Goal: Transaction & Acquisition: Subscribe to service/newsletter

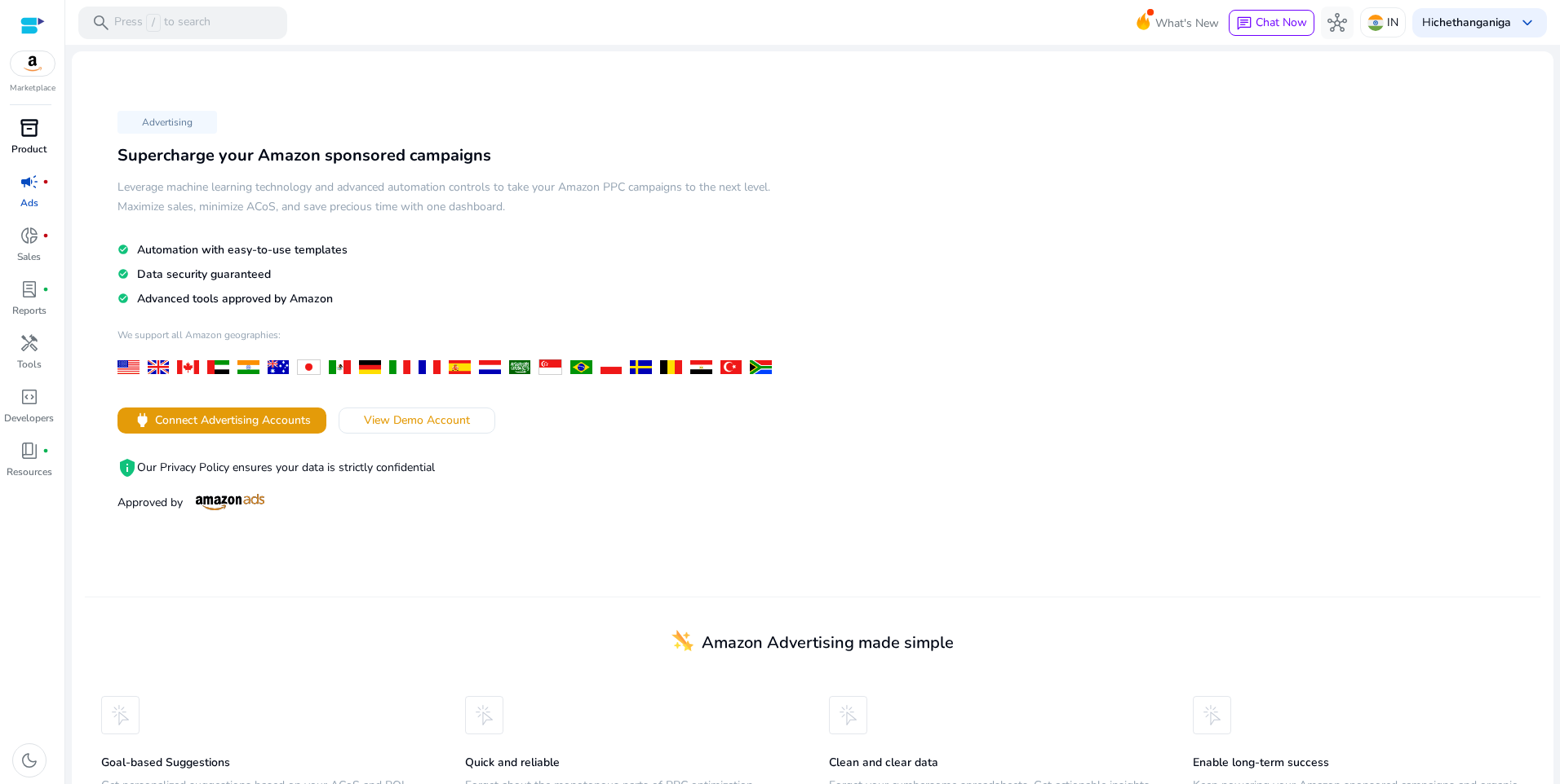
click at [20, 134] on span "inventory_2" at bounding box center [29, 127] width 20 height 20
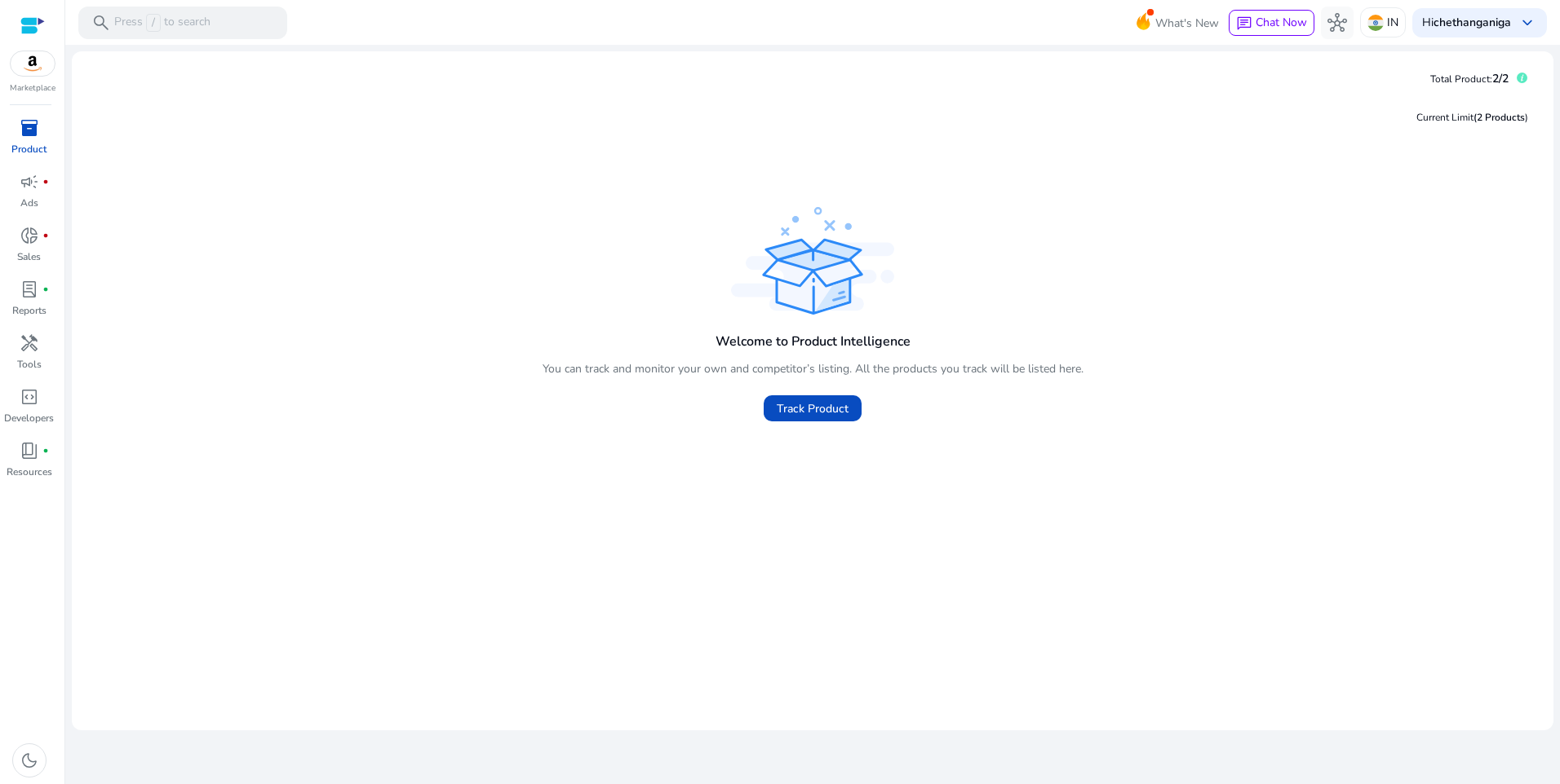
click at [29, 135] on span "inventory_2" at bounding box center [29, 127] width 20 height 20
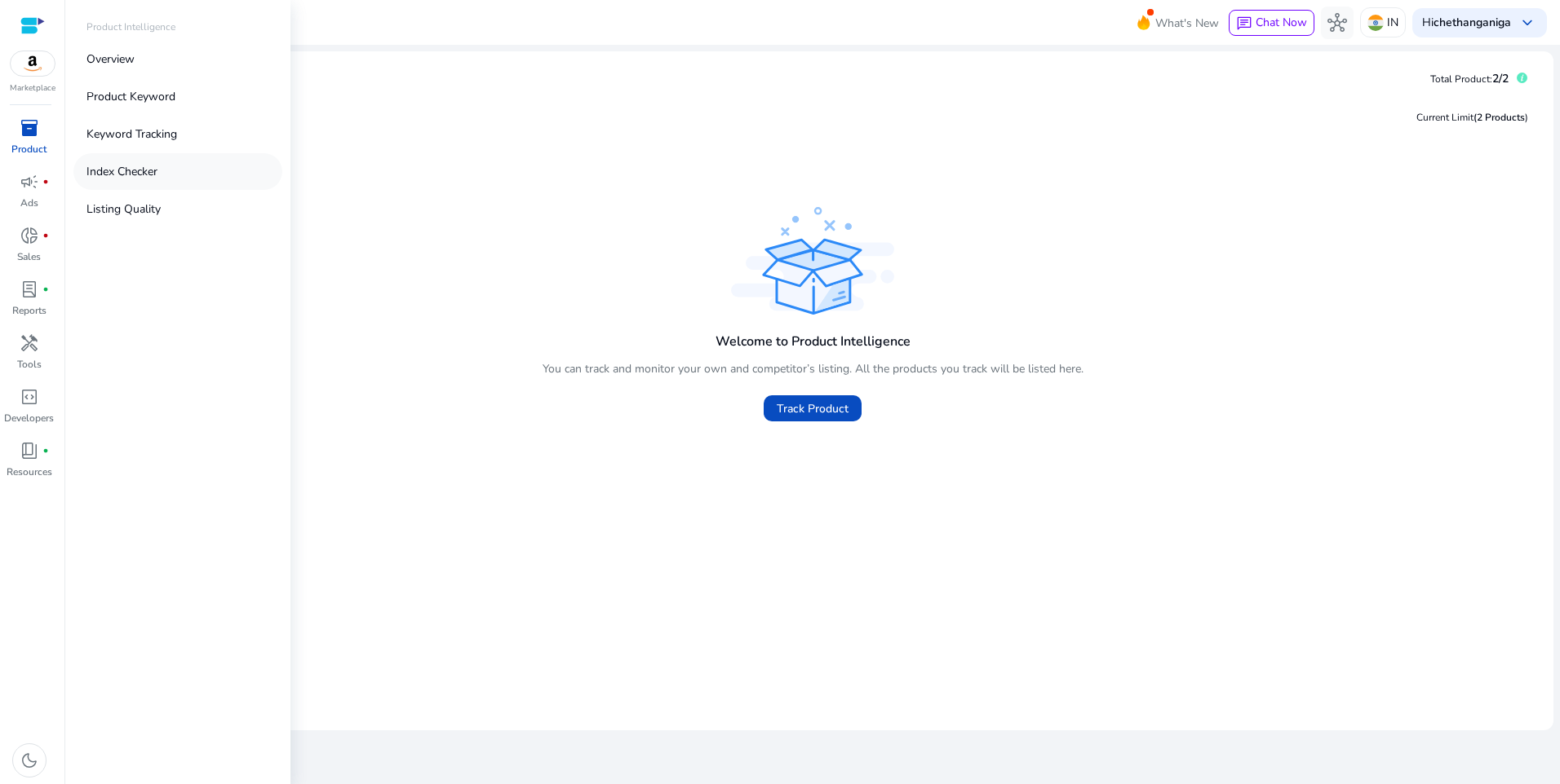
click at [134, 173] on p "Index Checker" at bounding box center [122, 172] width 71 height 17
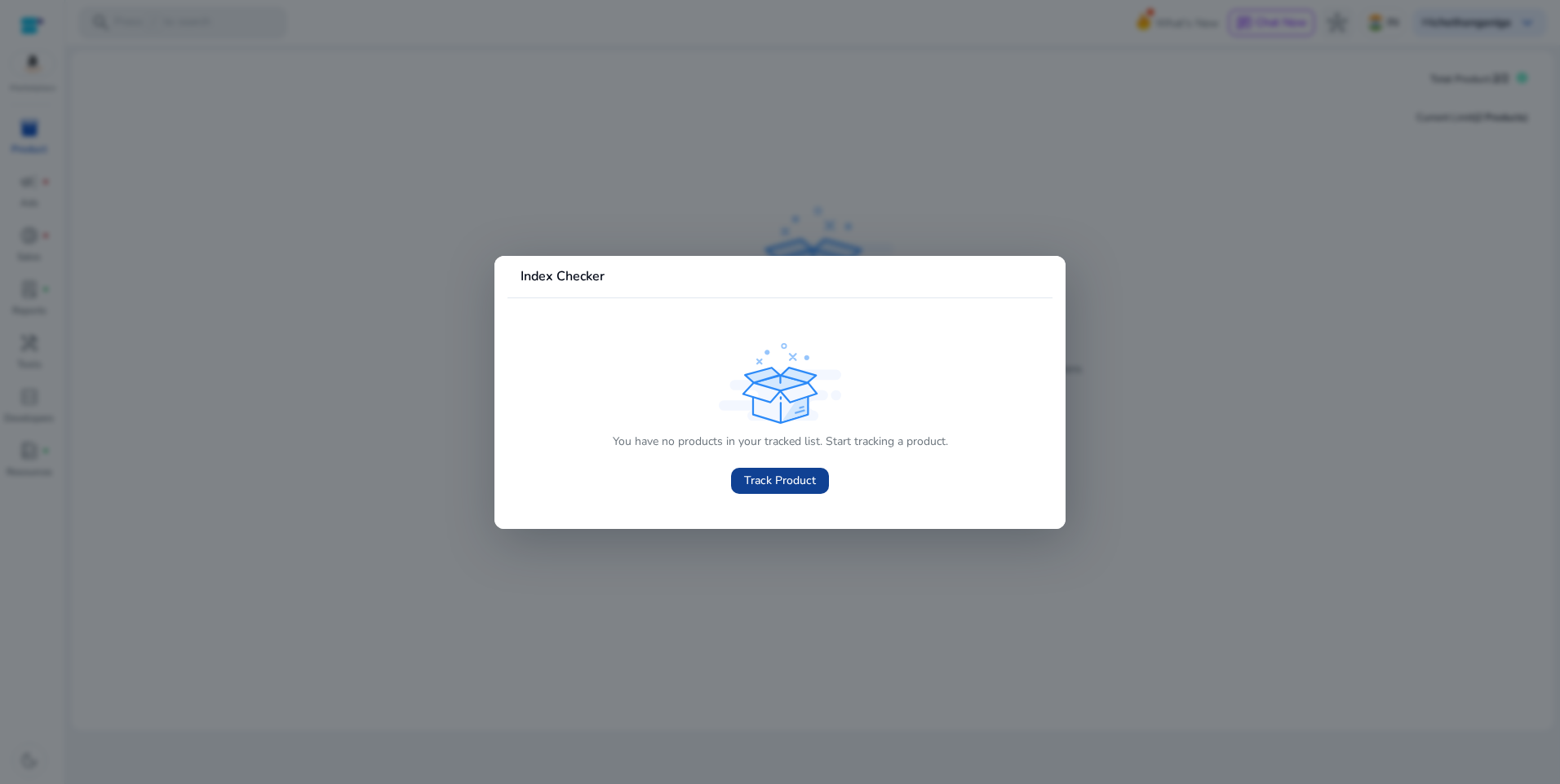
click at [742, 484] on span at bounding box center [779, 481] width 98 height 39
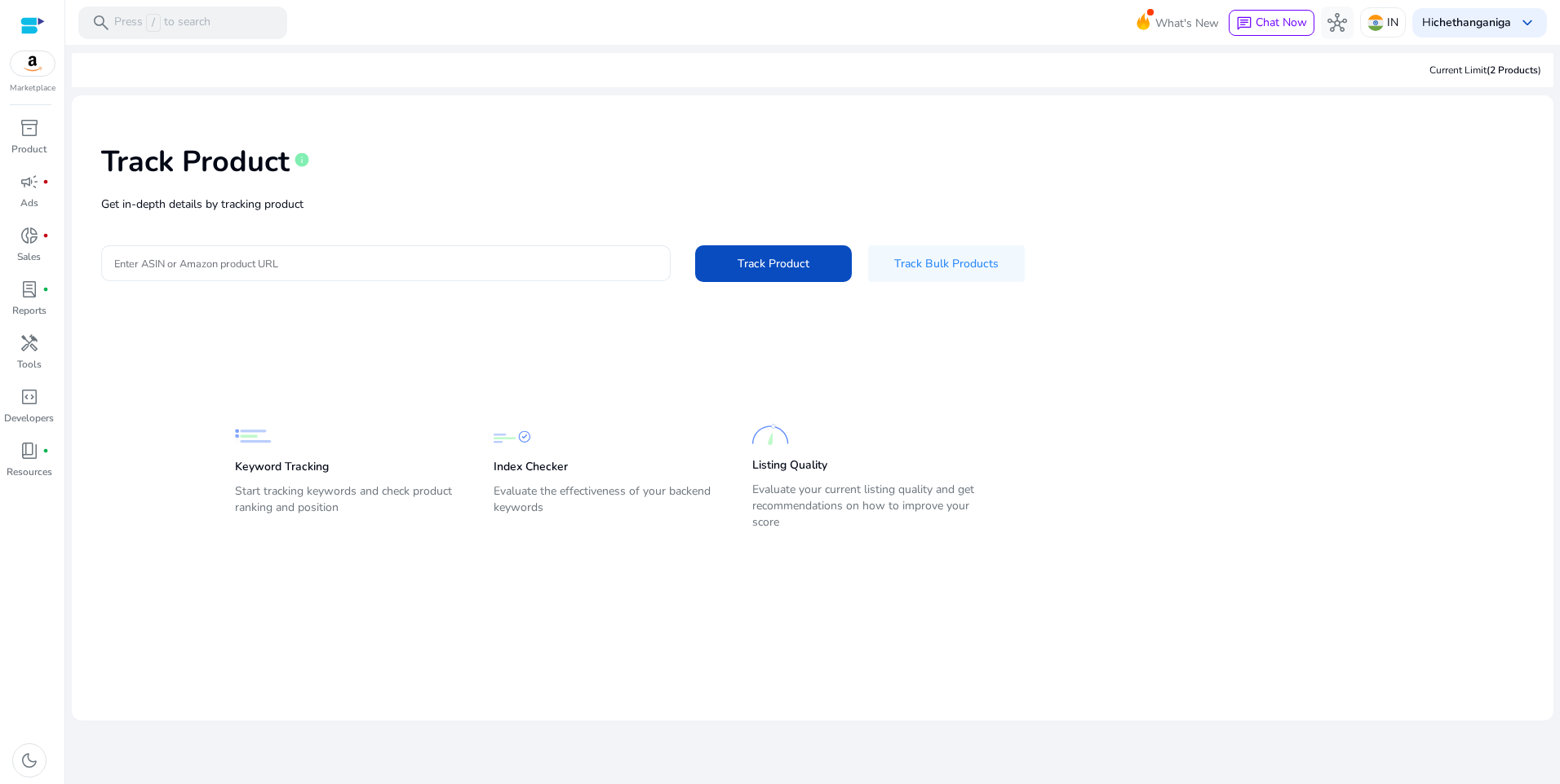
click at [261, 270] on input "Enter ASIN or Amazon product URL" at bounding box center [386, 263] width 543 height 18
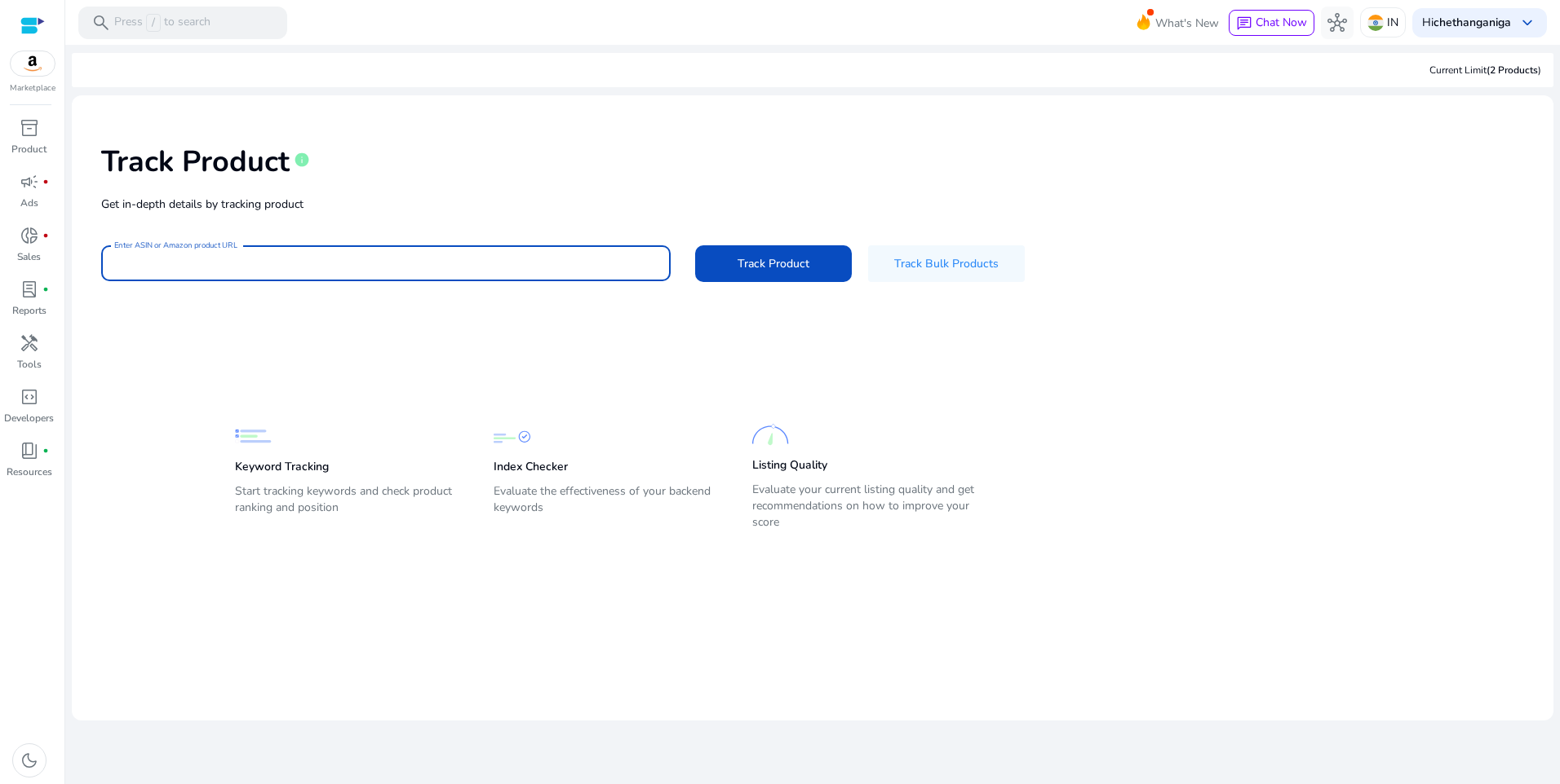
type input "**********"
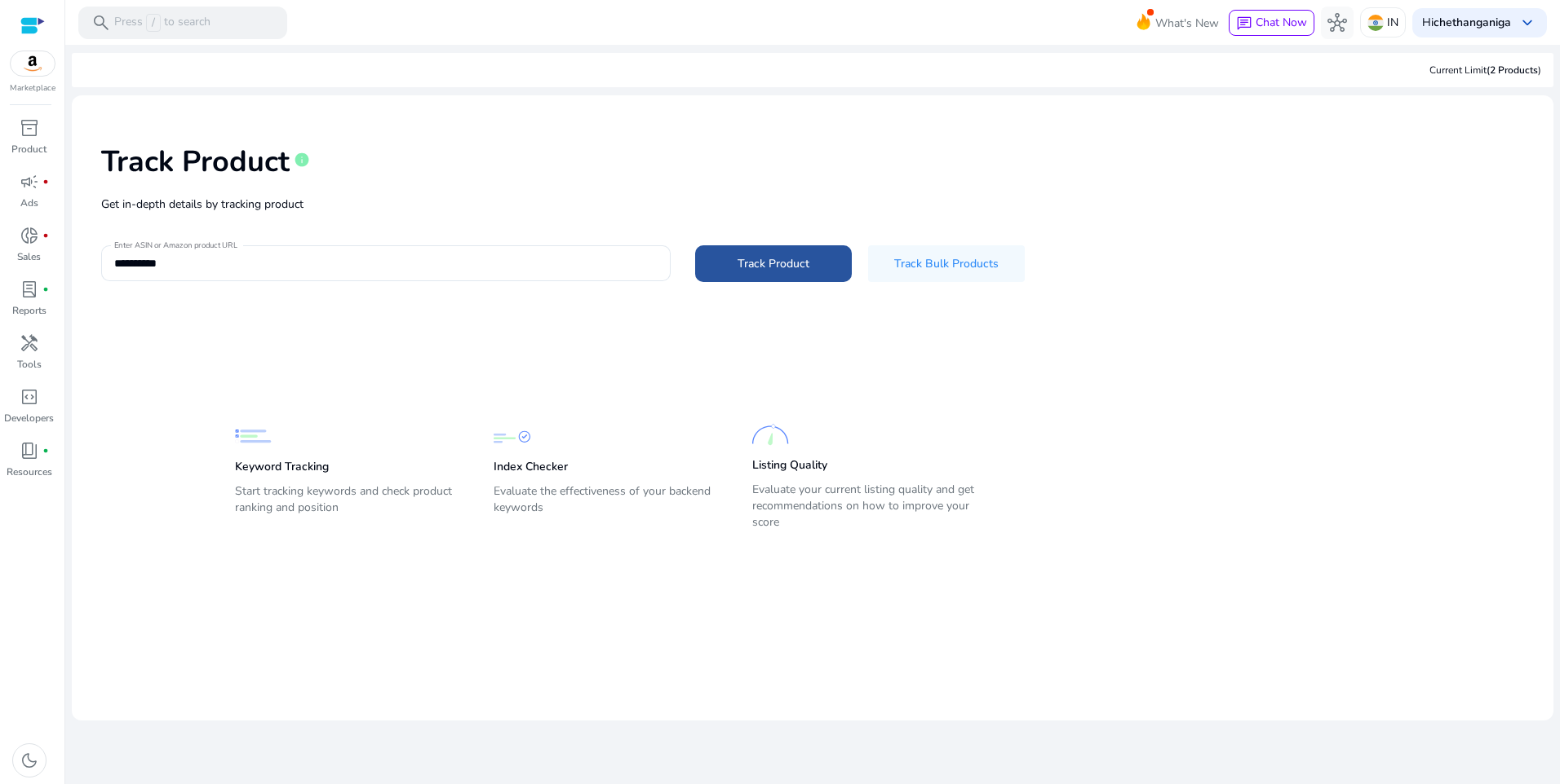
click at [776, 260] on span "Track Product" at bounding box center [773, 264] width 72 height 17
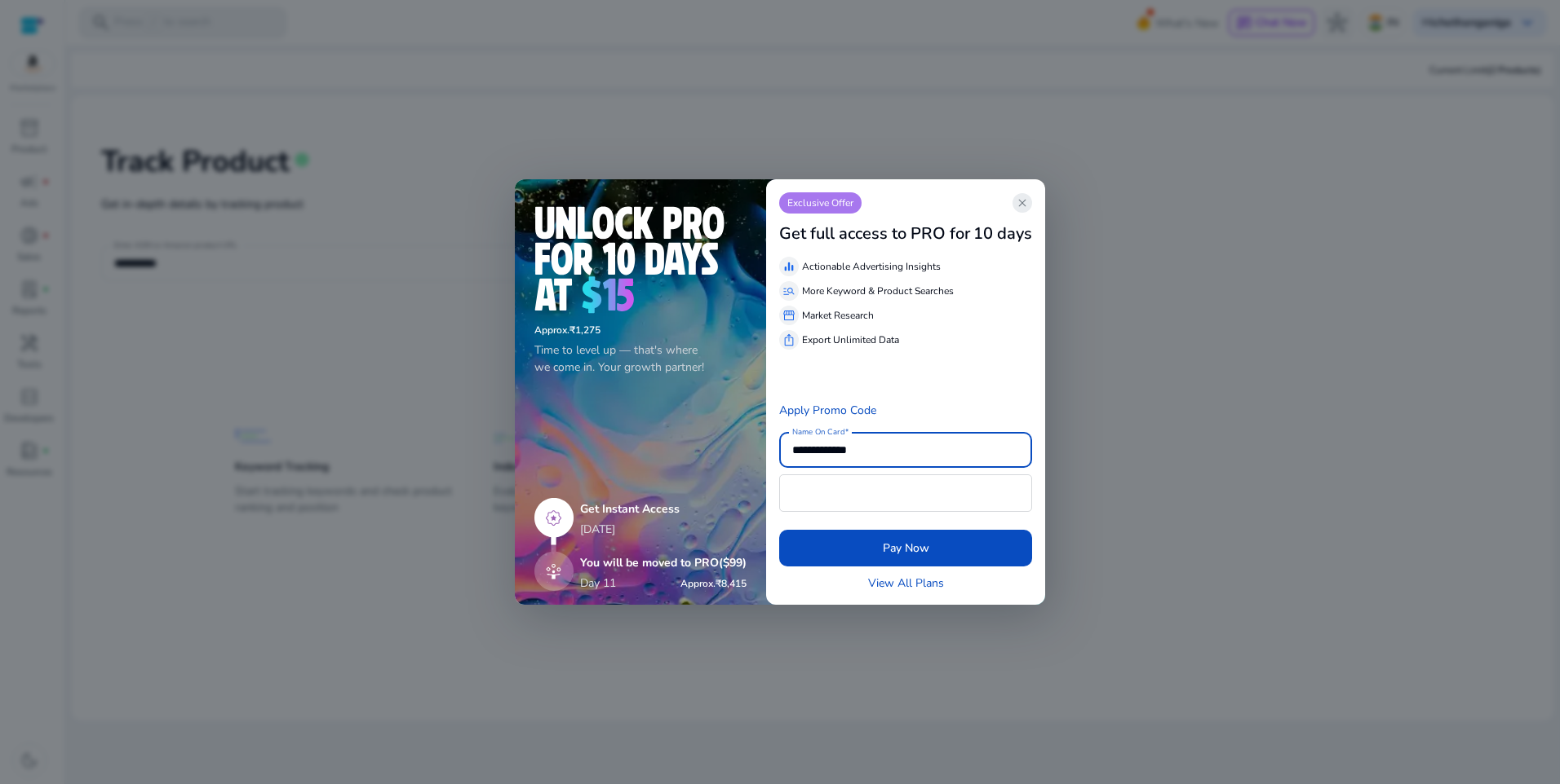
click at [1025, 203] on span "close" at bounding box center [1022, 203] width 13 height 13
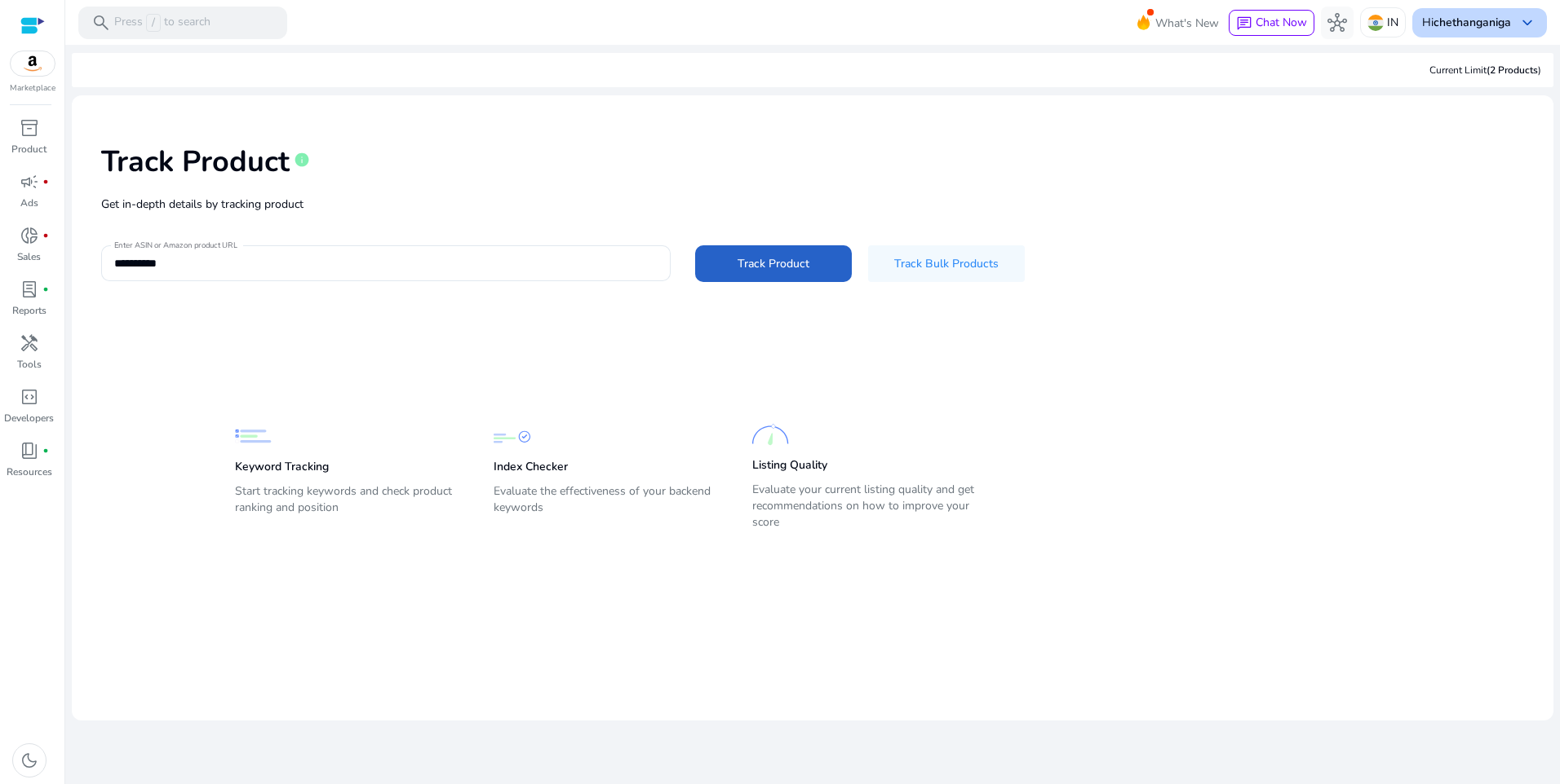
click at [1467, 31] on div "Hi chethanganiga keyboard_arrow_down" at bounding box center [1479, 23] width 134 height 29
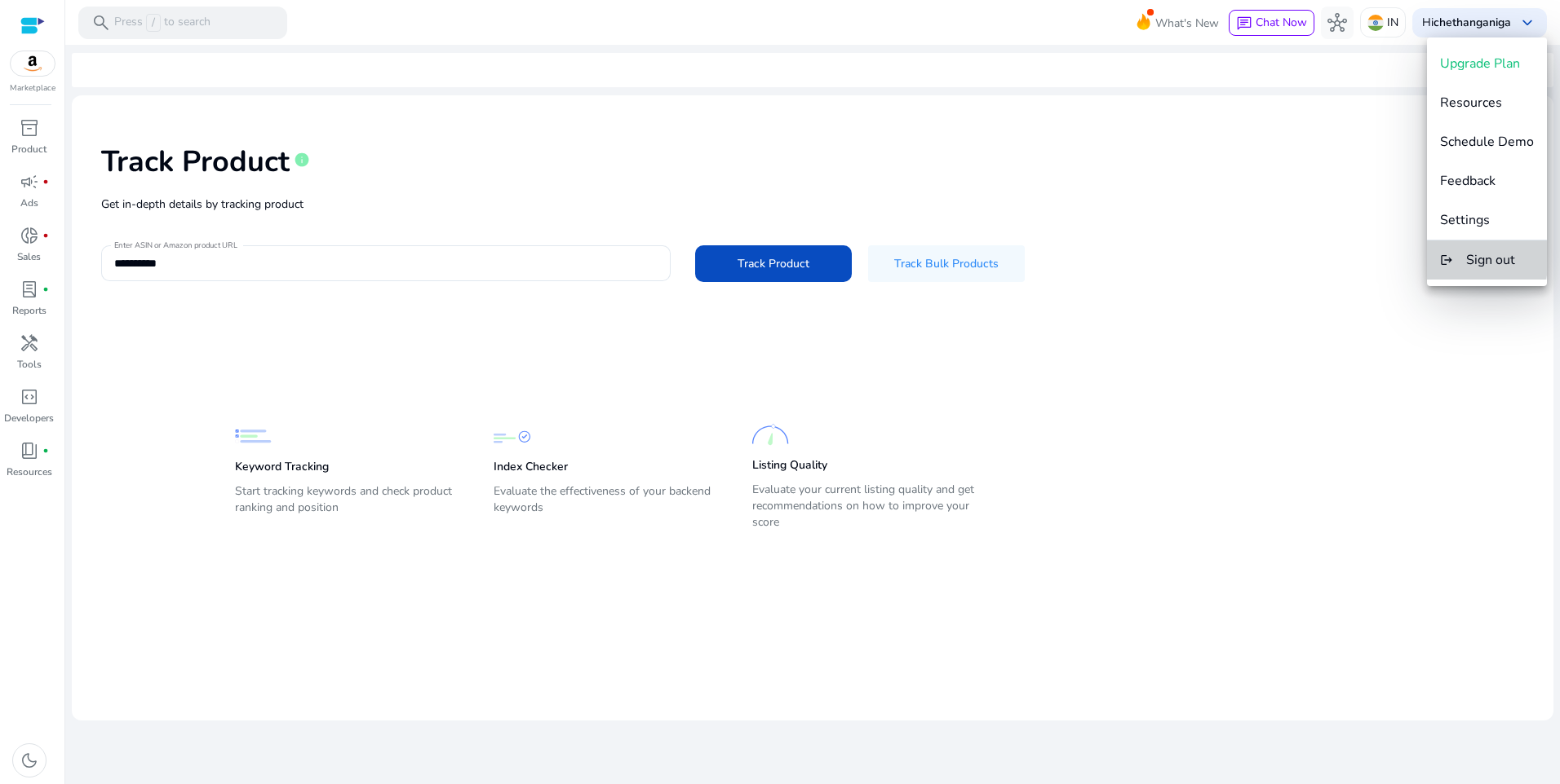
click at [1473, 256] on span "Sign out" at bounding box center [1490, 260] width 49 height 18
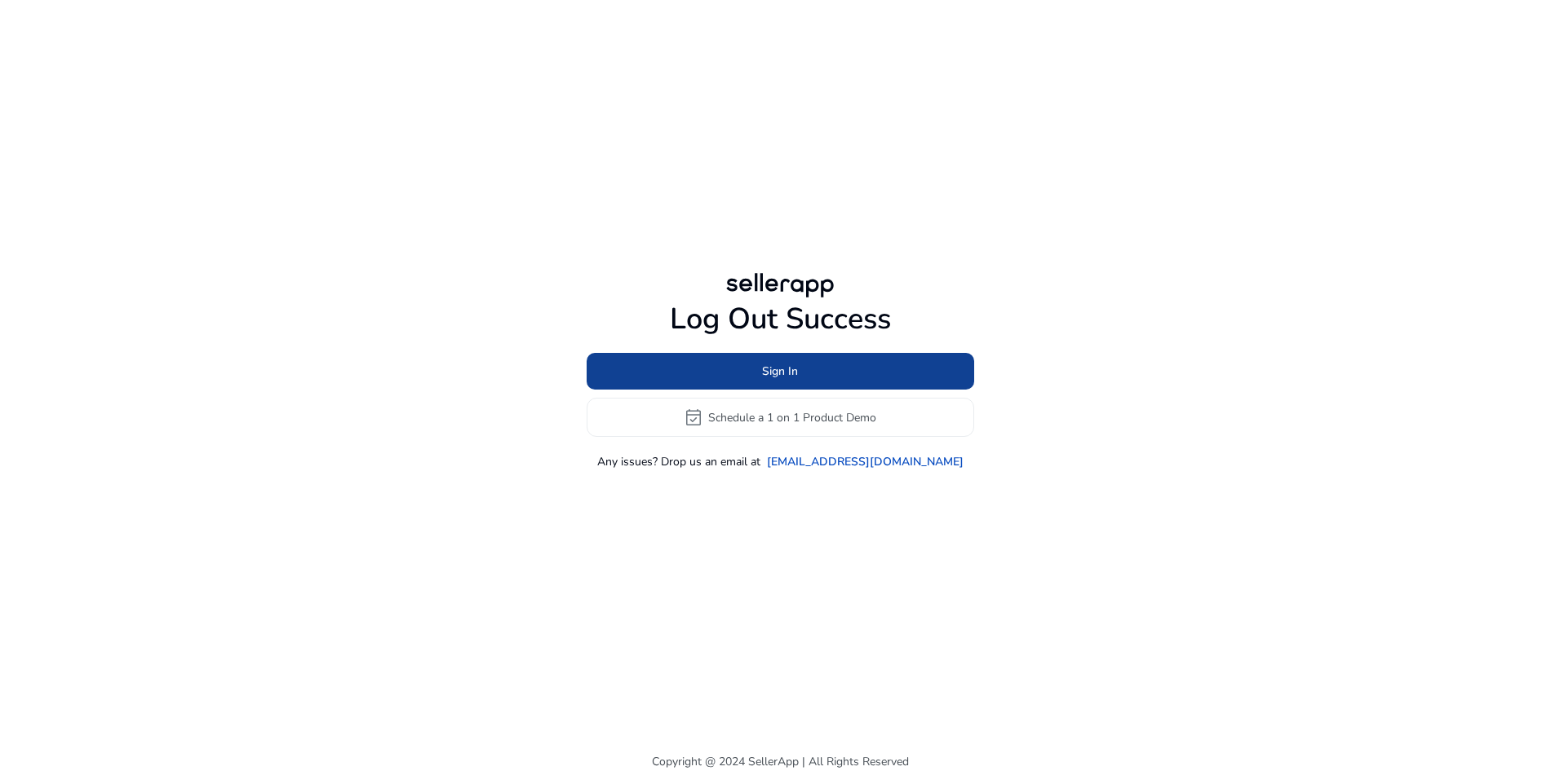
click at [824, 378] on span at bounding box center [780, 372] width 387 height 39
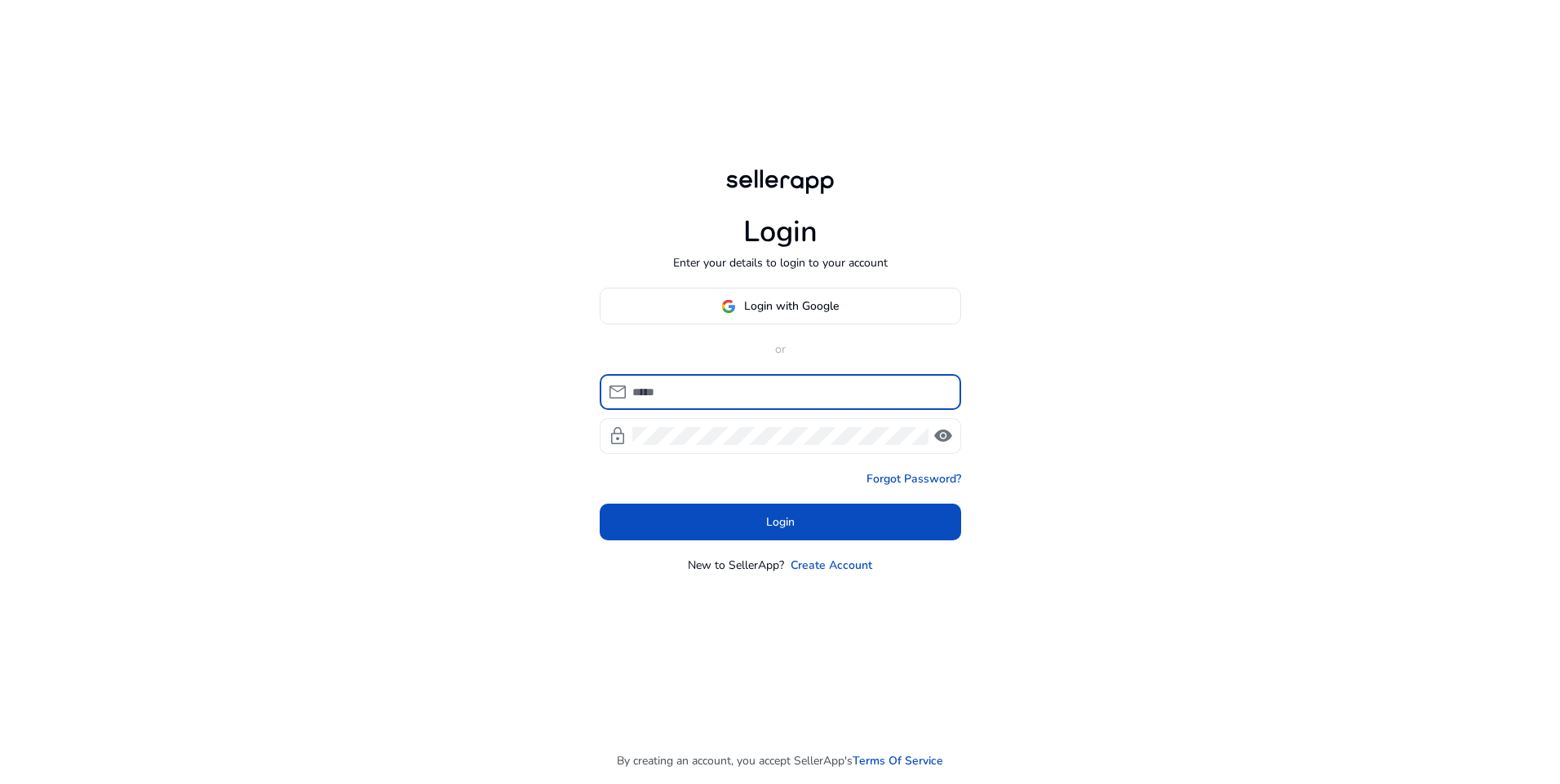
type input "**********"
click at [798, 304] on span "Login with Google" at bounding box center [790, 307] width 94 height 17
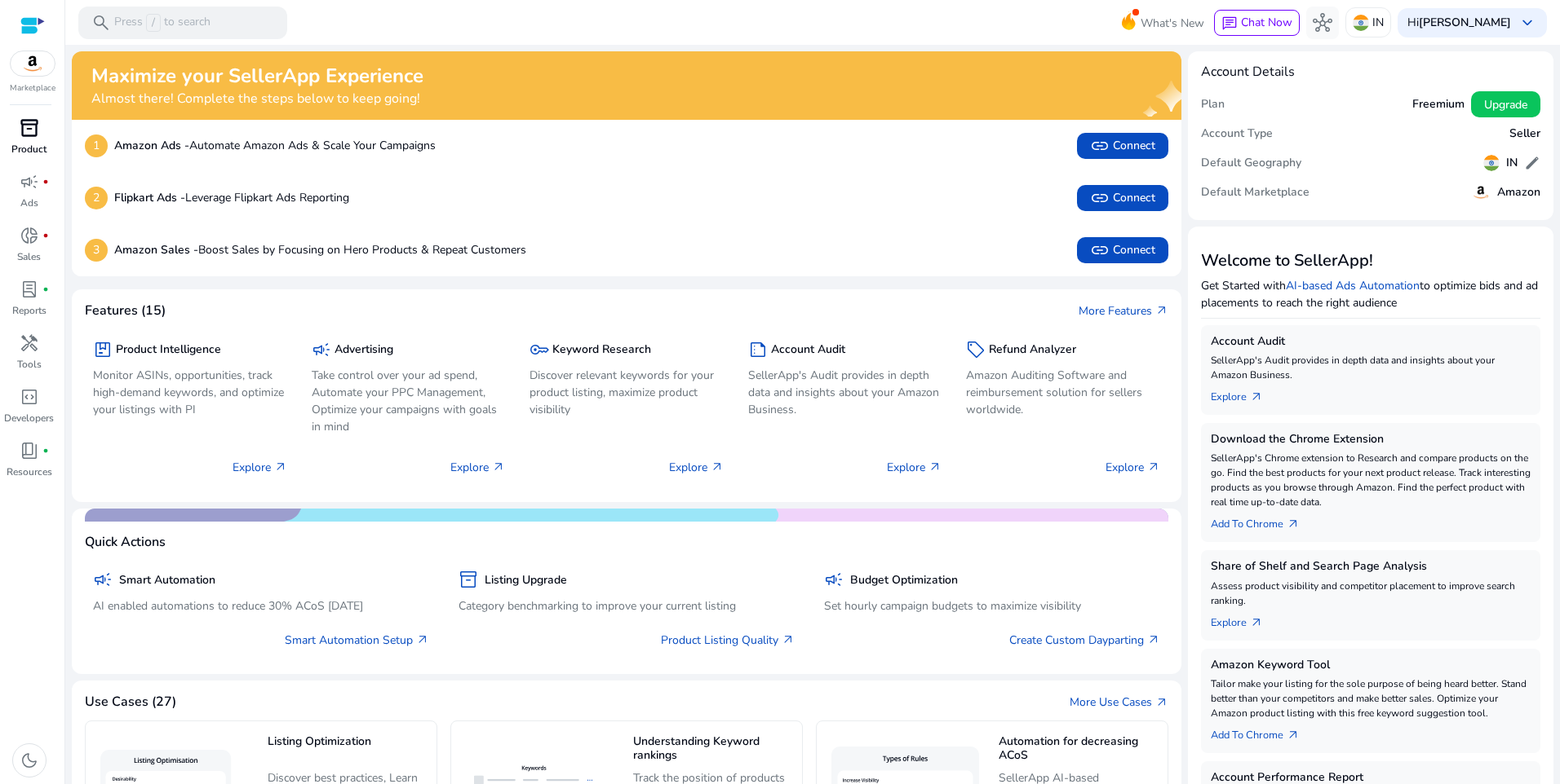
click at [28, 117] on div "Marketplace inventory_2 Product campaign fiber_manual_record Ads donut_small fi…" at bounding box center [32, 392] width 65 height 784
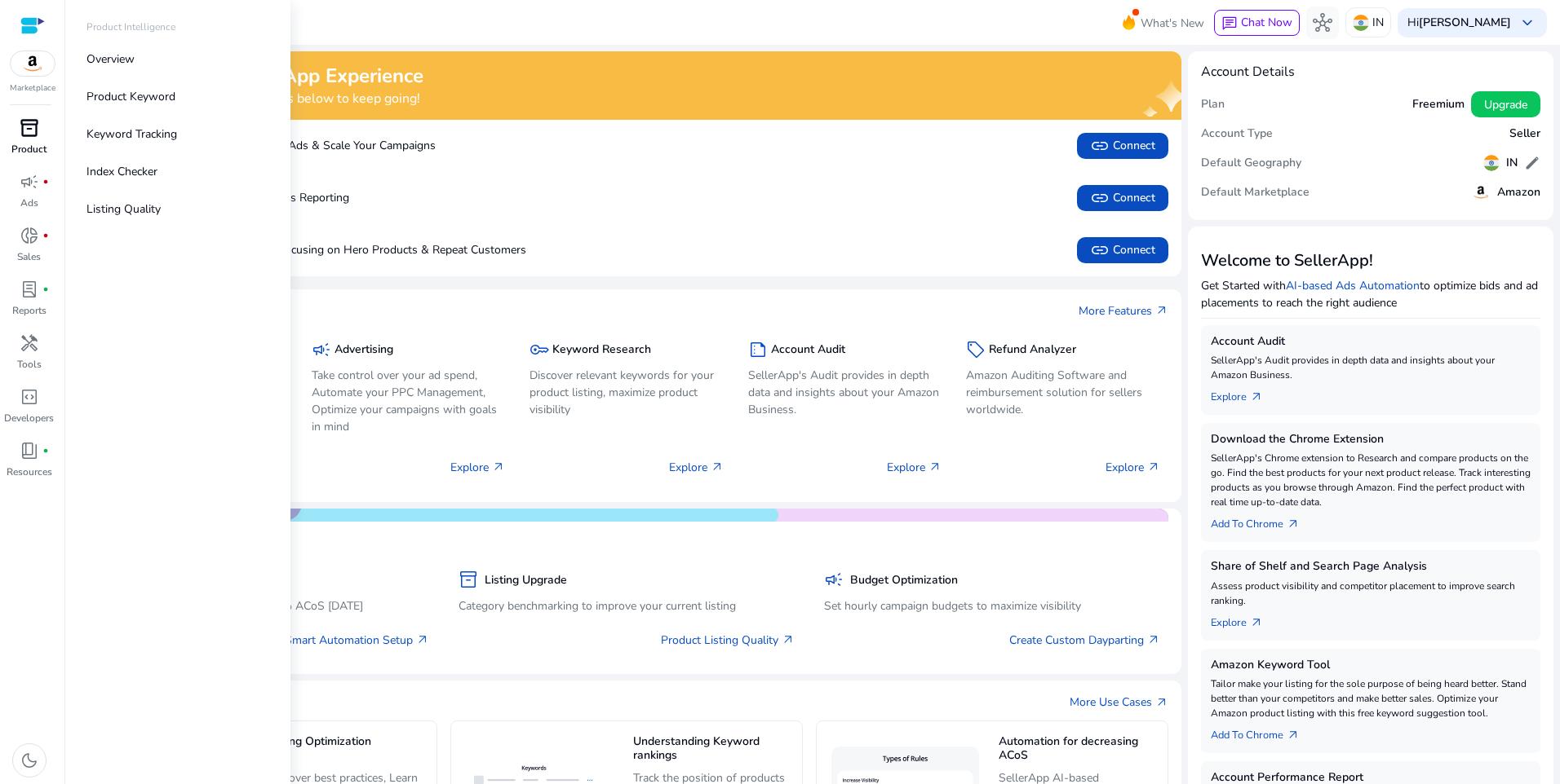
click at [28, 126] on span "inventory_2" at bounding box center [29, 127] width 20 height 20
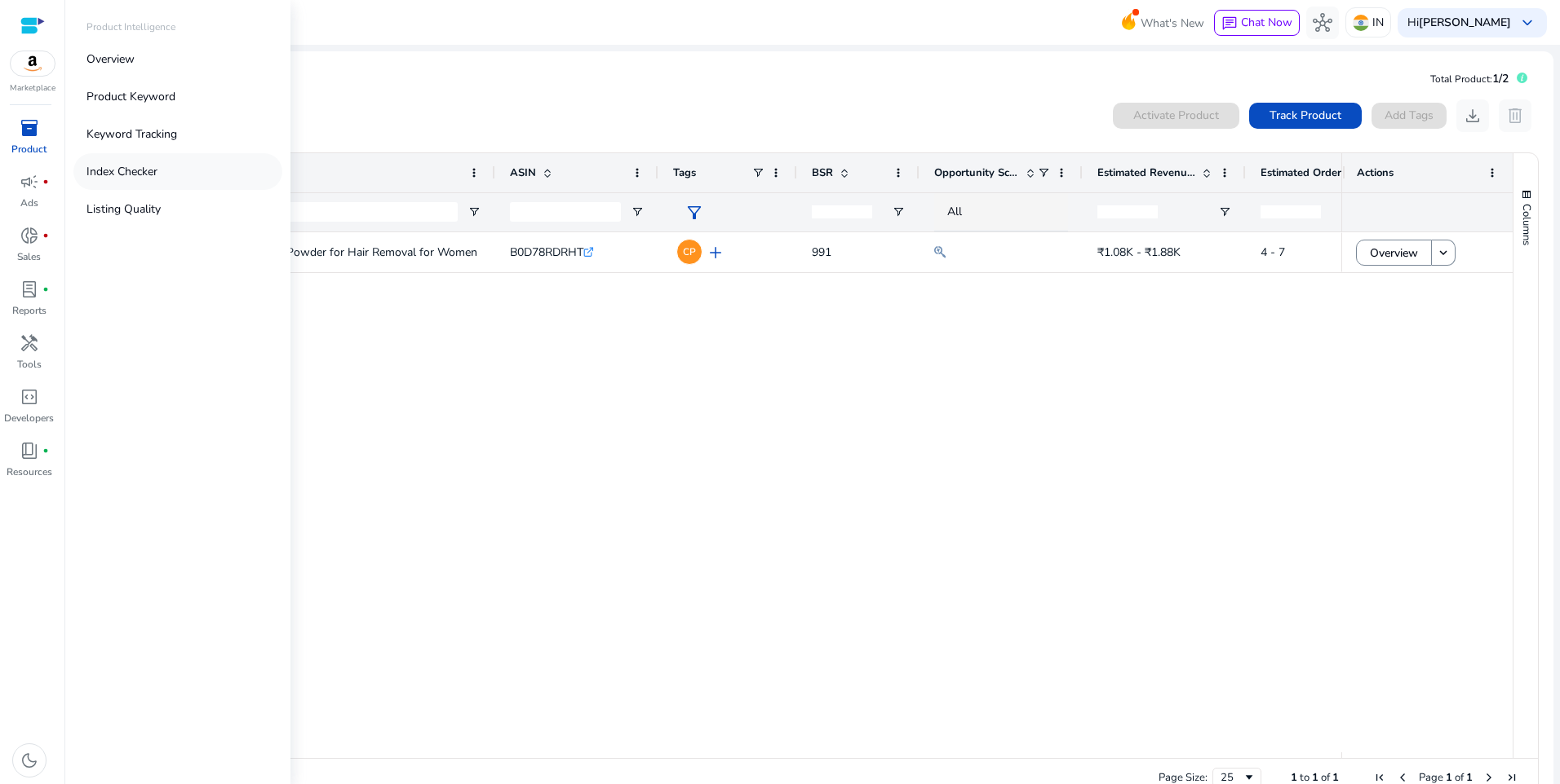
click at [148, 178] on p "Index Checker" at bounding box center [122, 172] width 71 height 17
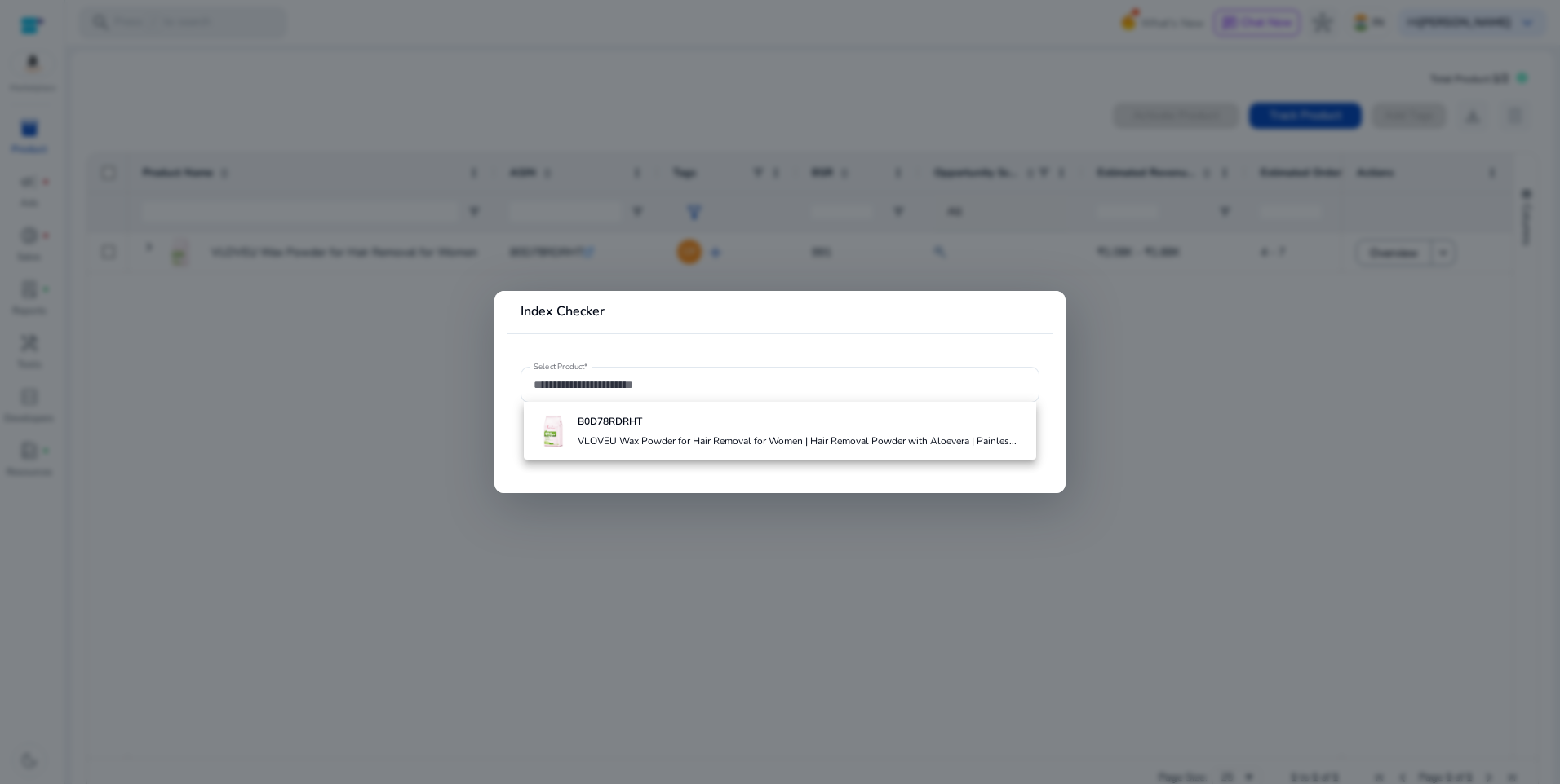
click at [326, 468] on div at bounding box center [780, 392] width 1560 height 784
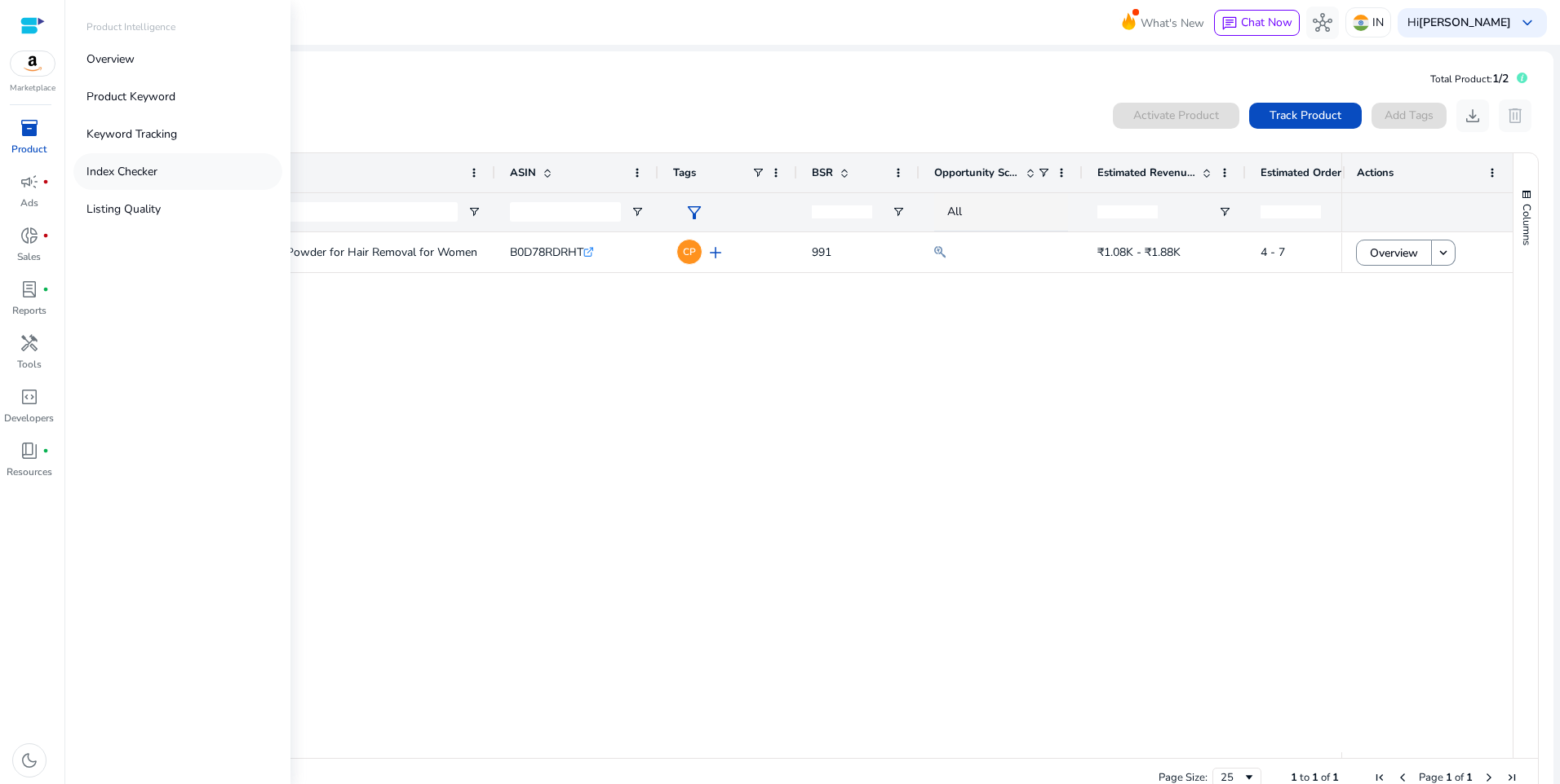
click at [161, 173] on link "Index Checker" at bounding box center [178, 172] width 209 height 36
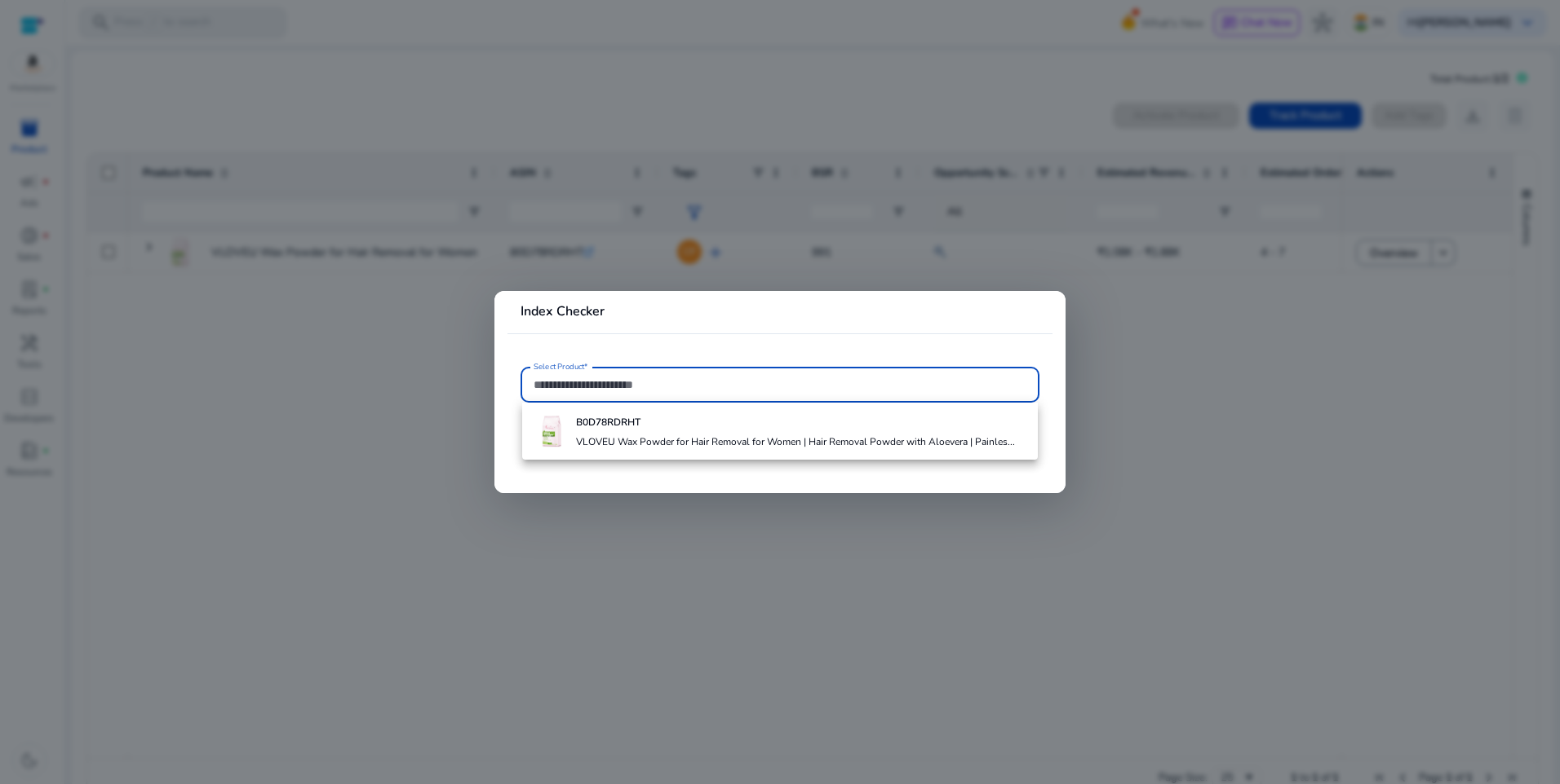
click at [604, 396] on div at bounding box center [780, 385] width 493 height 36
click at [606, 428] on b "B0D78RDRHT" at bounding box center [608, 422] width 64 height 13
type input "**********"
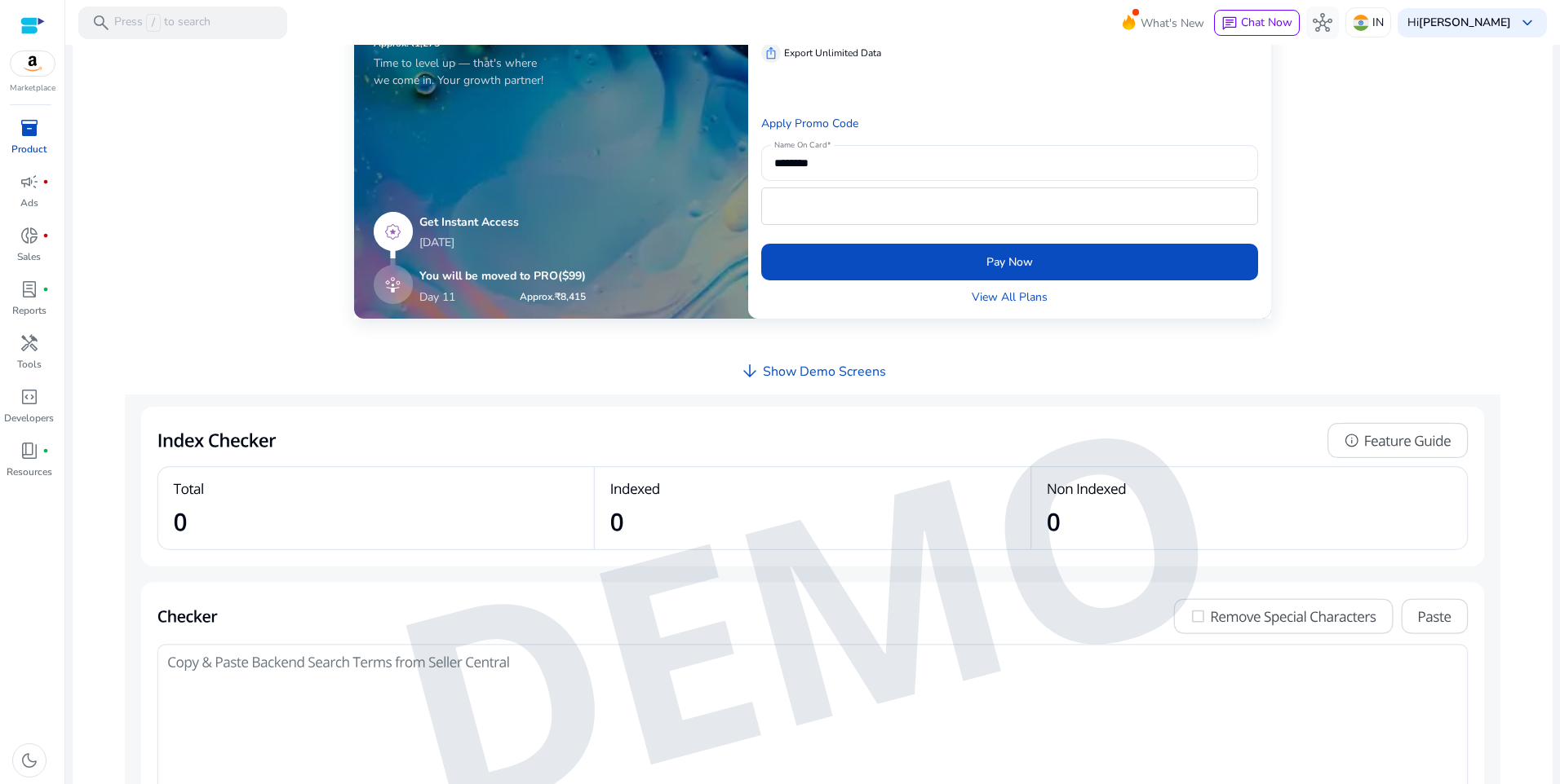
scroll to position [406, 0]
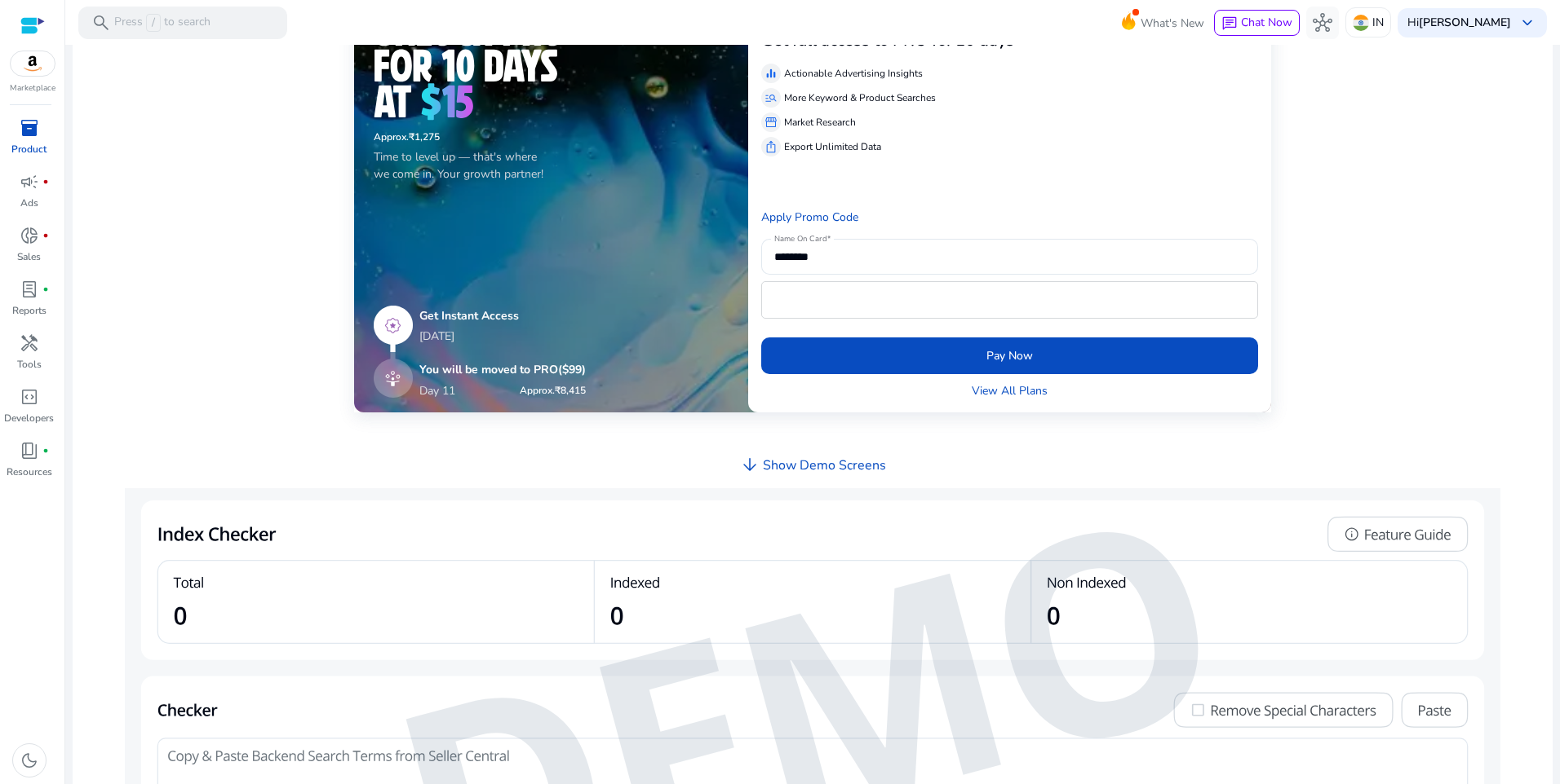
click at [33, 122] on span "inventory_2" at bounding box center [29, 127] width 20 height 20
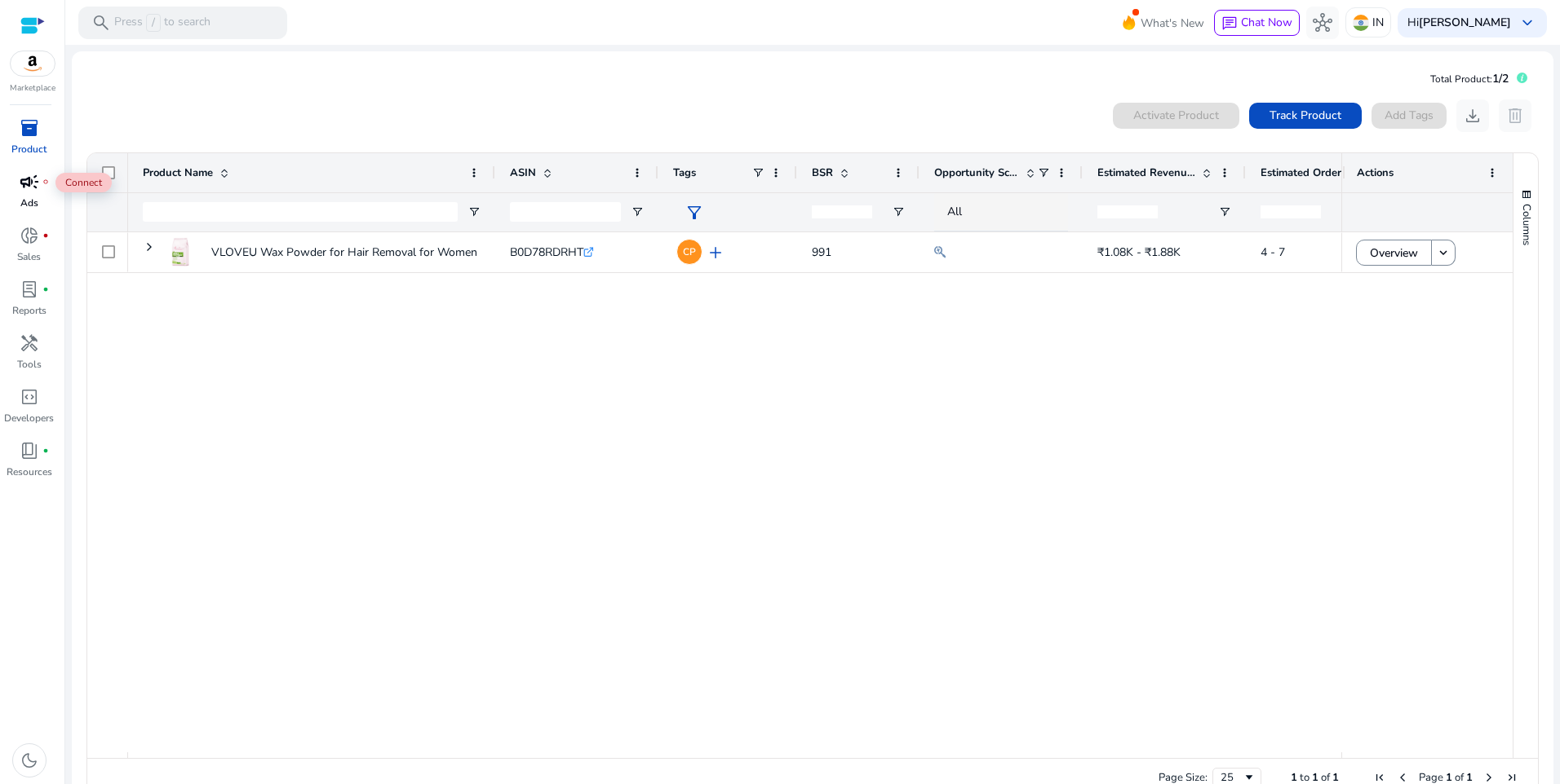
click at [29, 184] on span "campaign" at bounding box center [29, 182] width 20 height 20
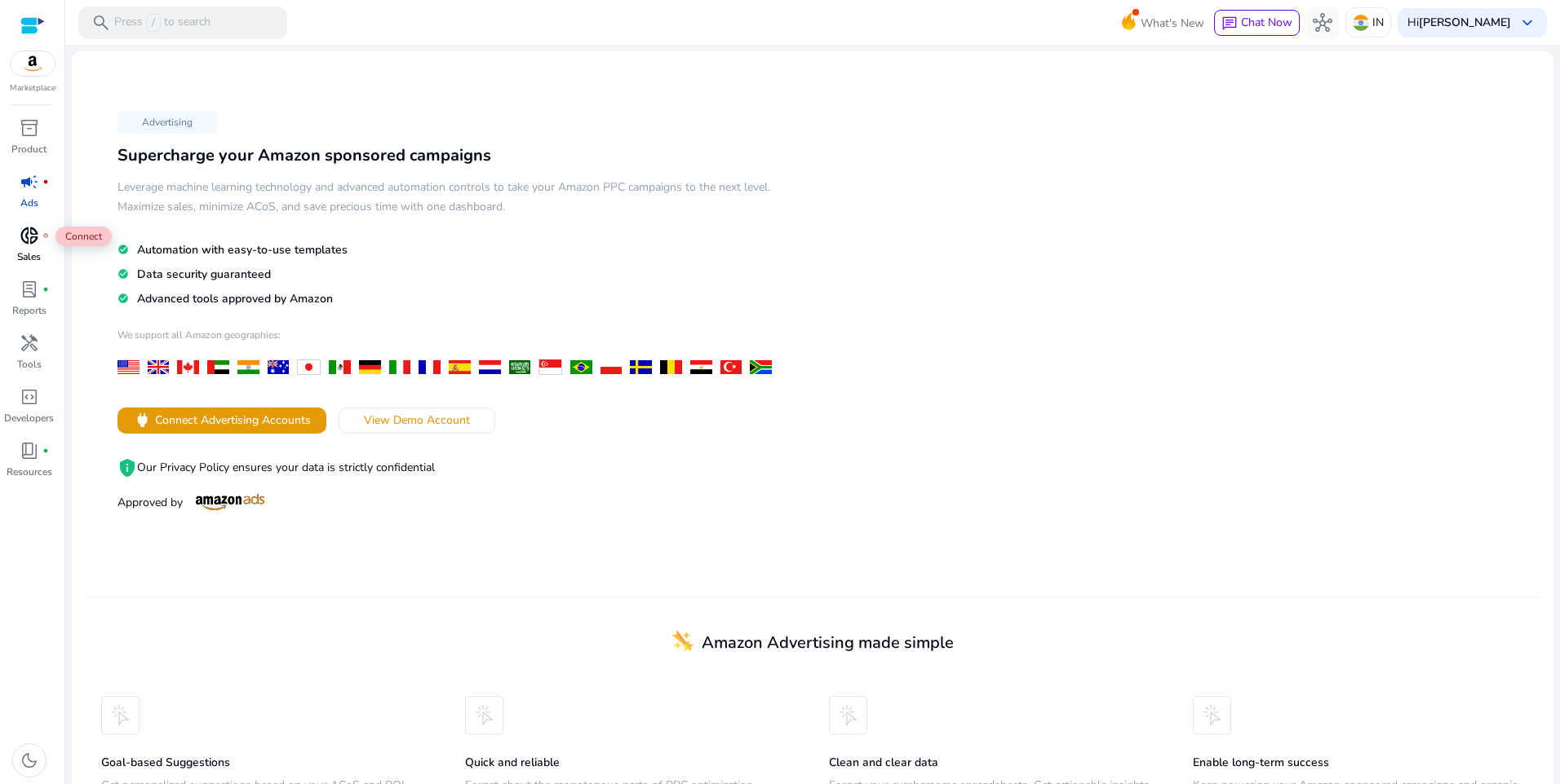
click at [39, 235] on div "donut_small fiber_manual_record" at bounding box center [29, 236] width 46 height 26
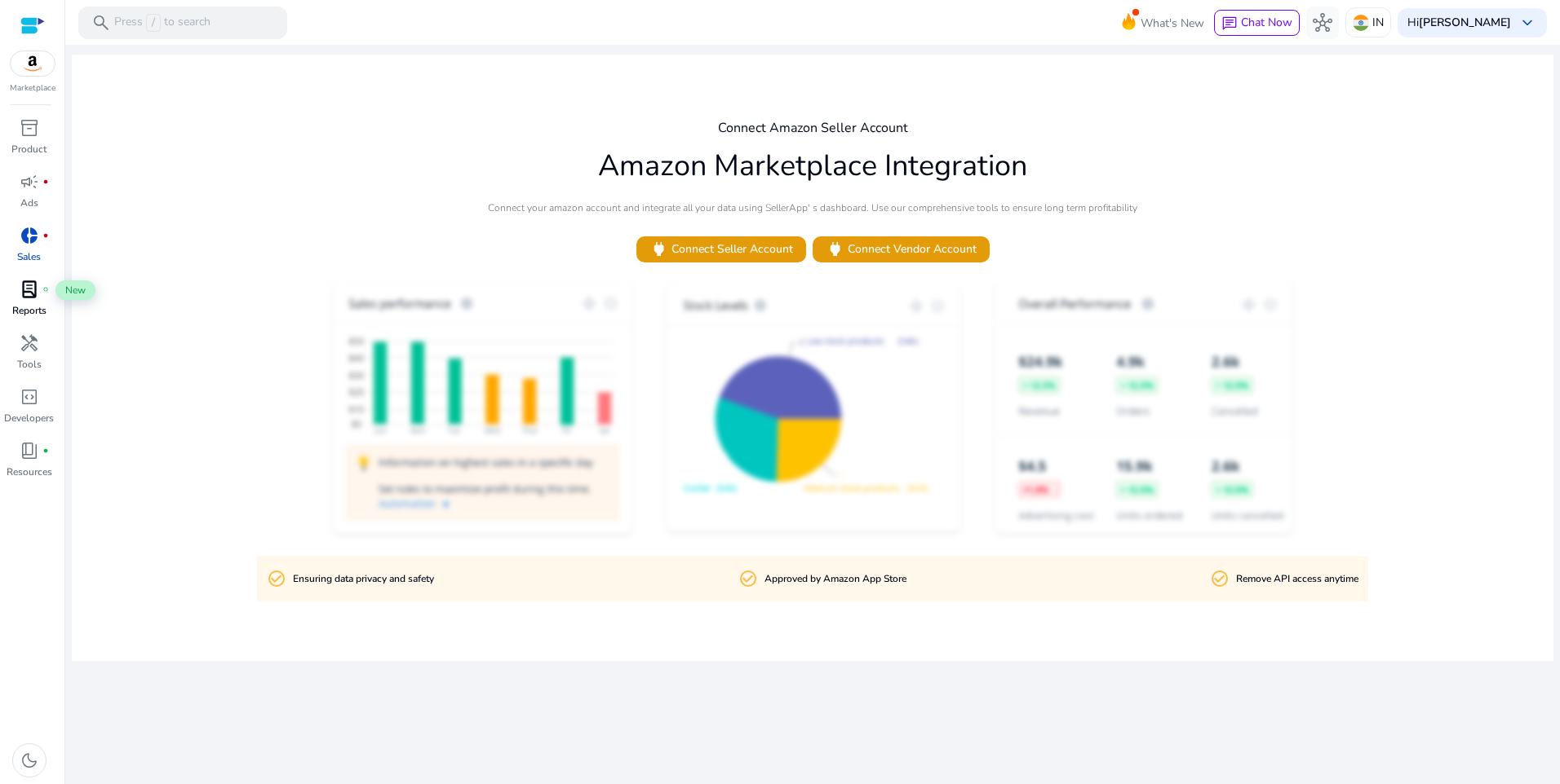
click at [24, 292] on span "lab_profile" at bounding box center [29, 289] width 20 height 20
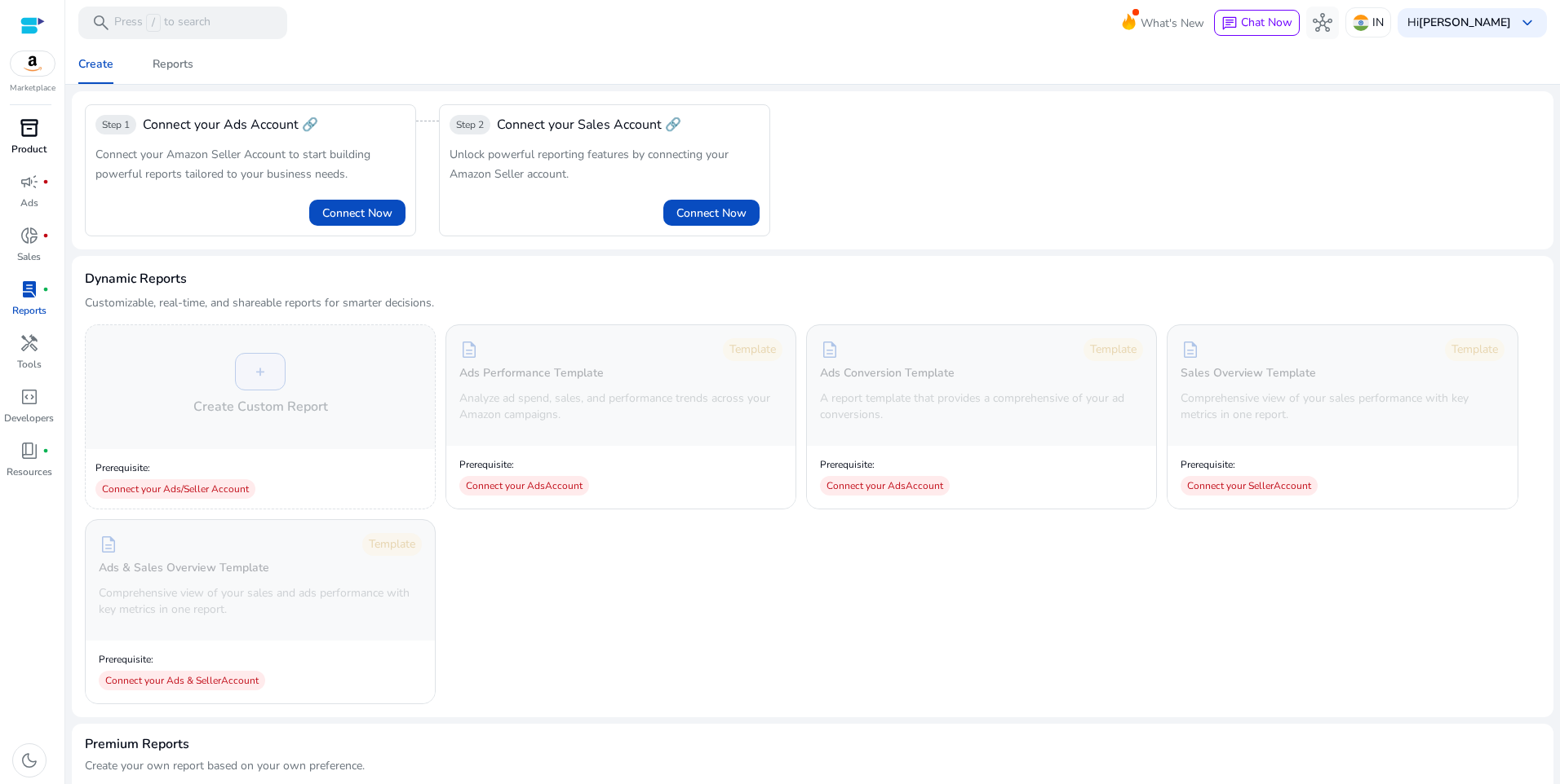
click at [35, 133] on span "inventory_2" at bounding box center [29, 127] width 20 height 20
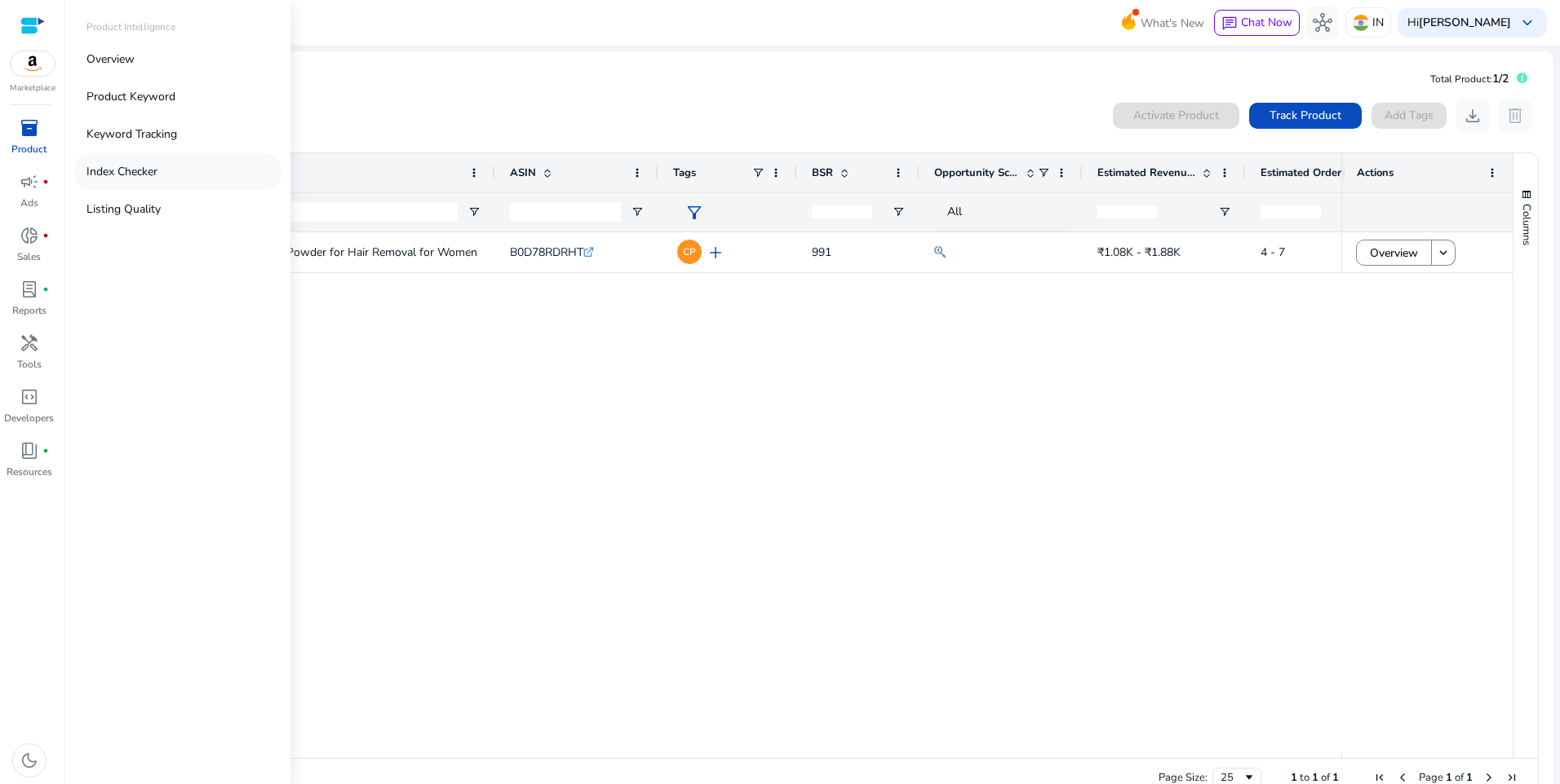
click at [132, 165] on p "Index Checker" at bounding box center [122, 172] width 71 height 17
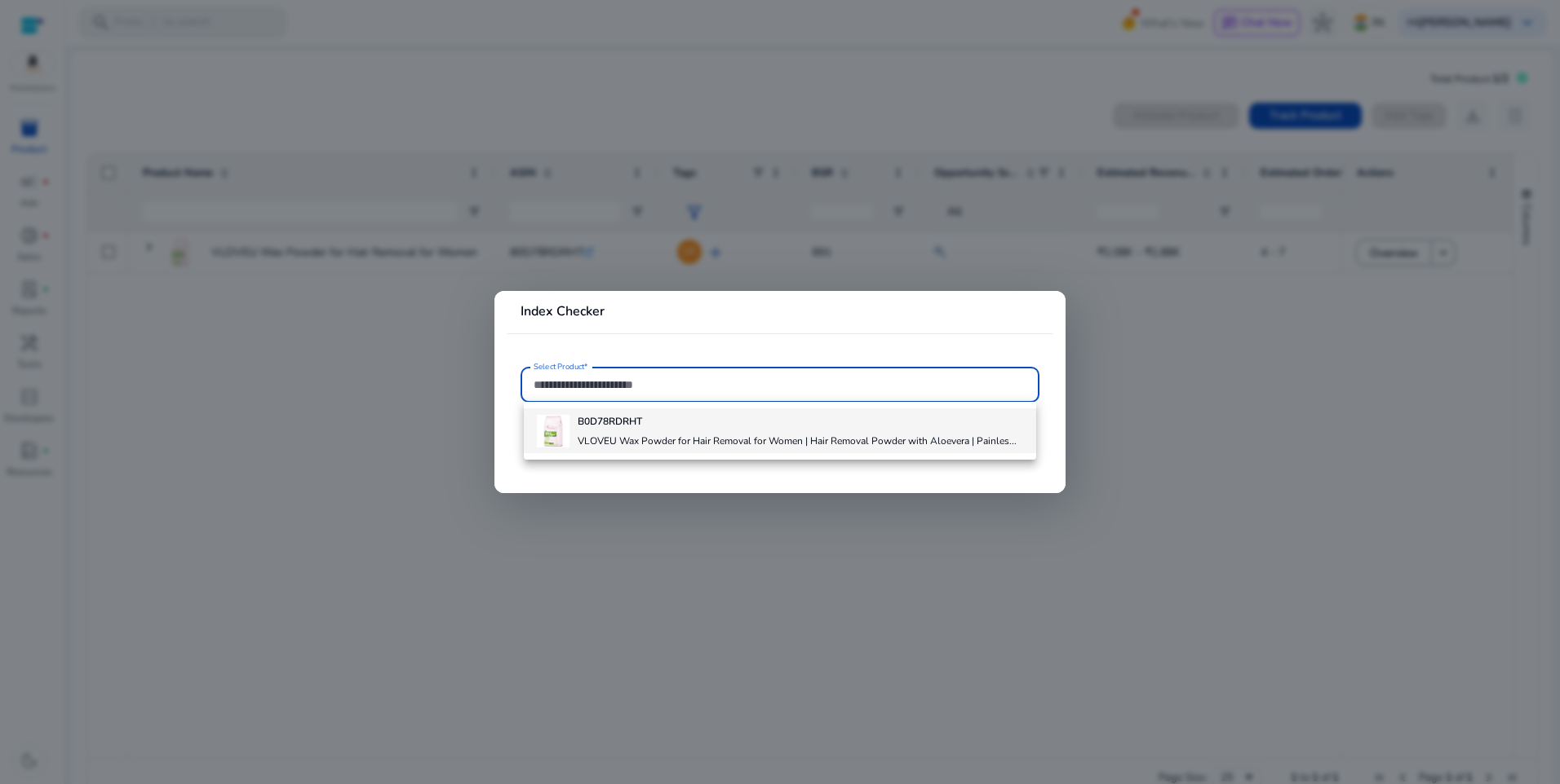
click at [546, 415] on img at bounding box center [553, 431] width 33 height 33
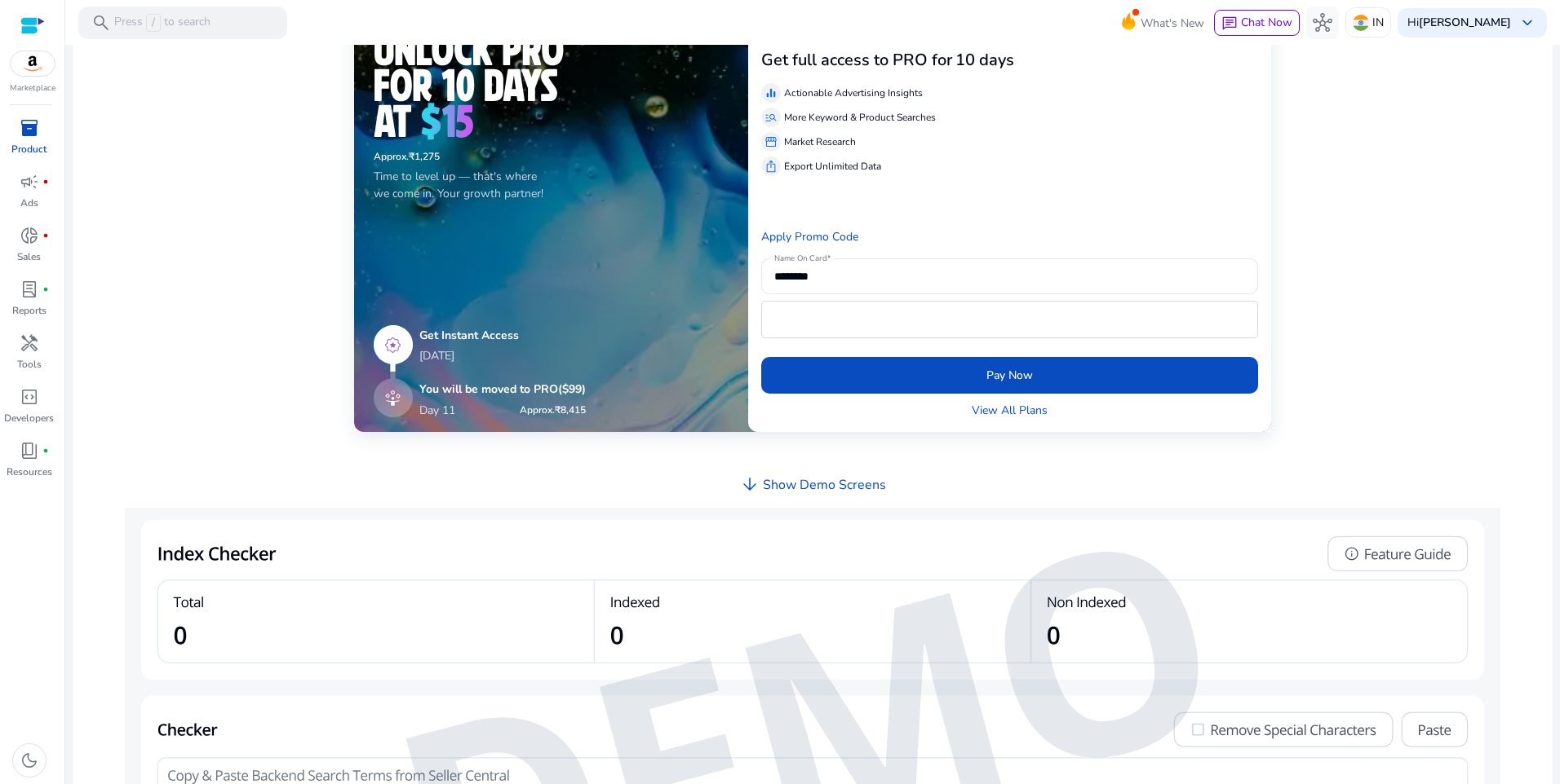
scroll to position [408, 0]
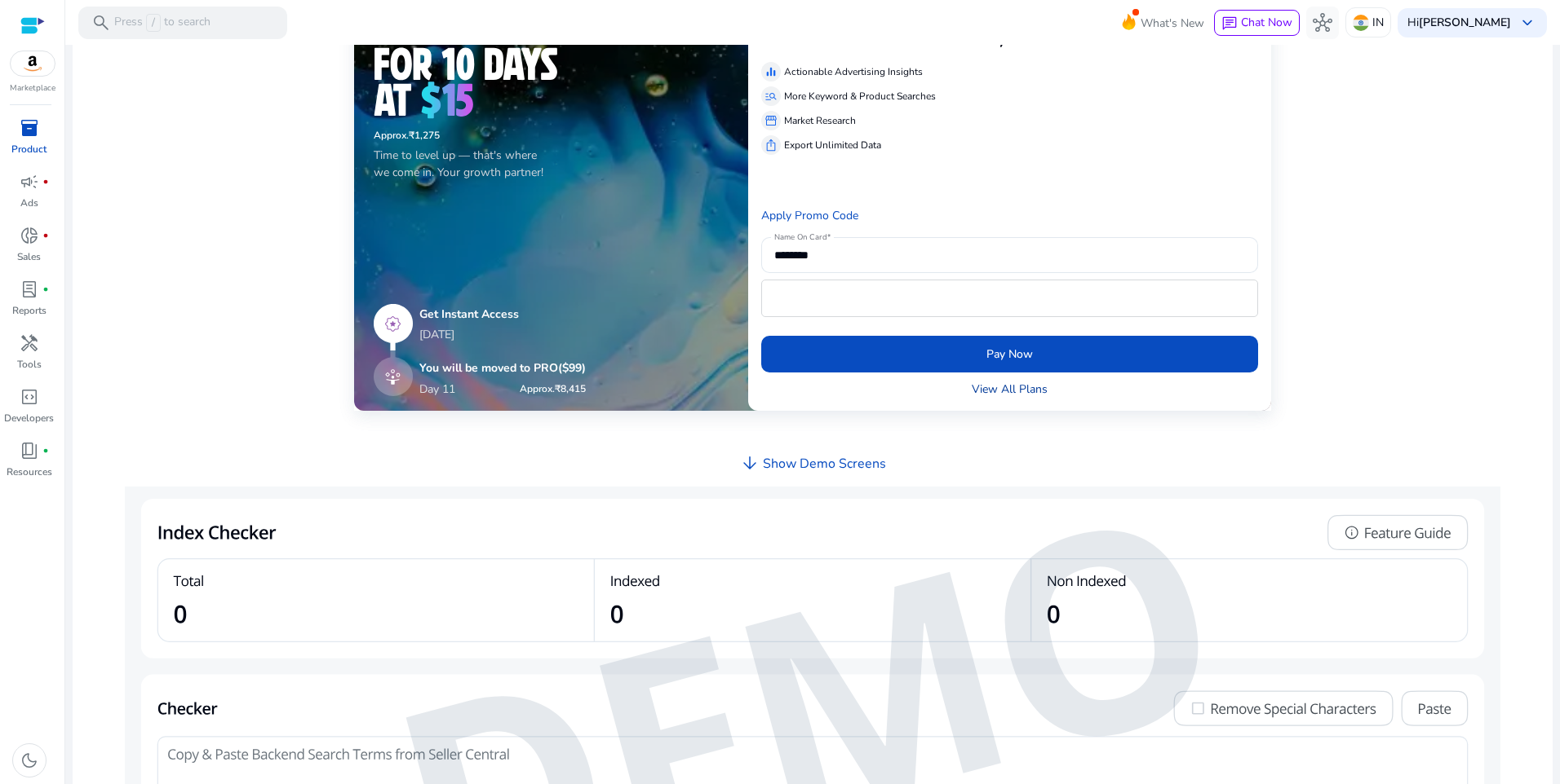
click at [1022, 390] on link "View All Plans" at bounding box center [1010, 390] width 76 height 17
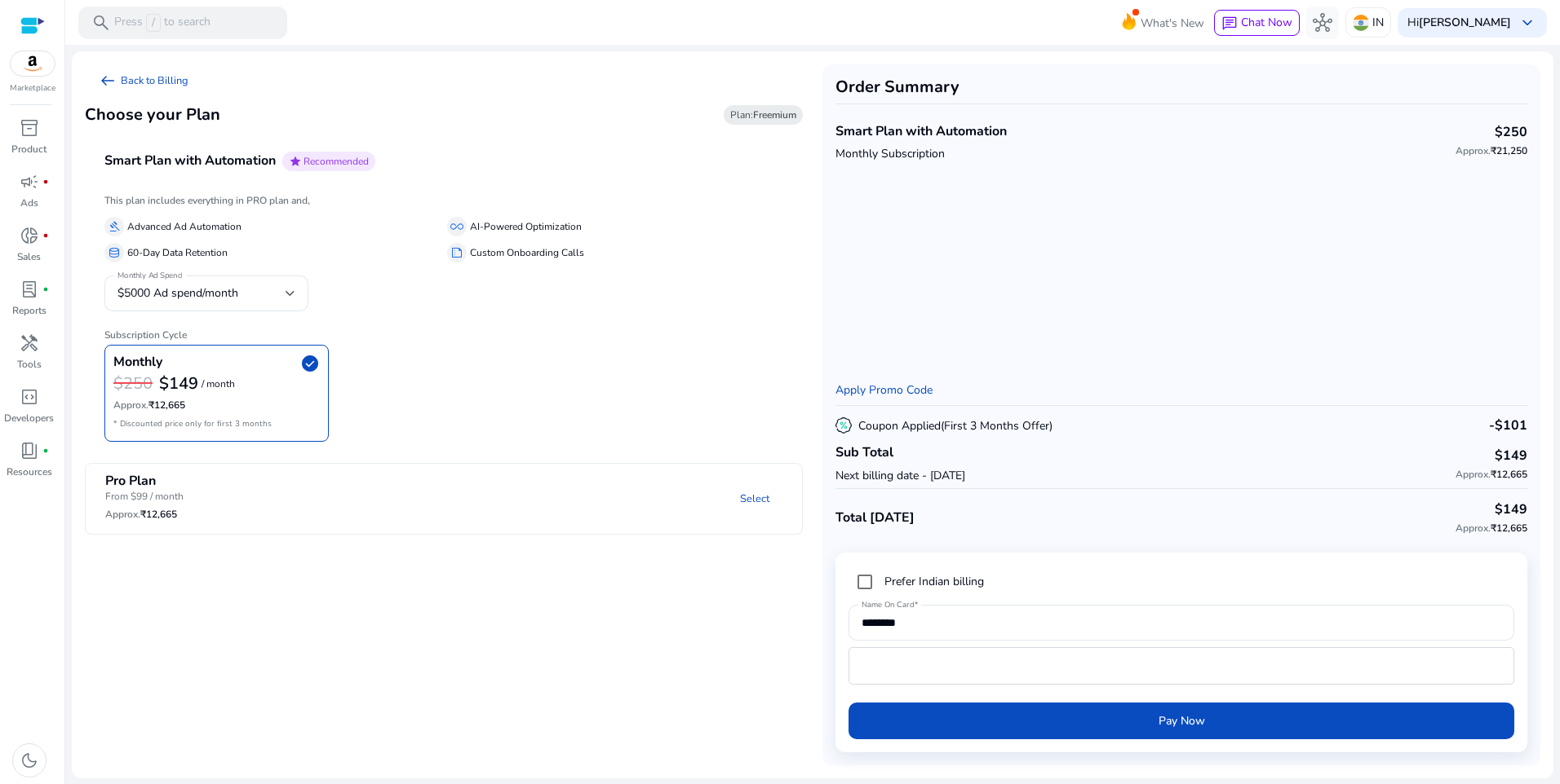
click at [150, 378] on h3 "$250" at bounding box center [133, 384] width 39 height 20
click at [167, 300] on span "$5000 Ad spend/month" at bounding box center [178, 293] width 120 height 16
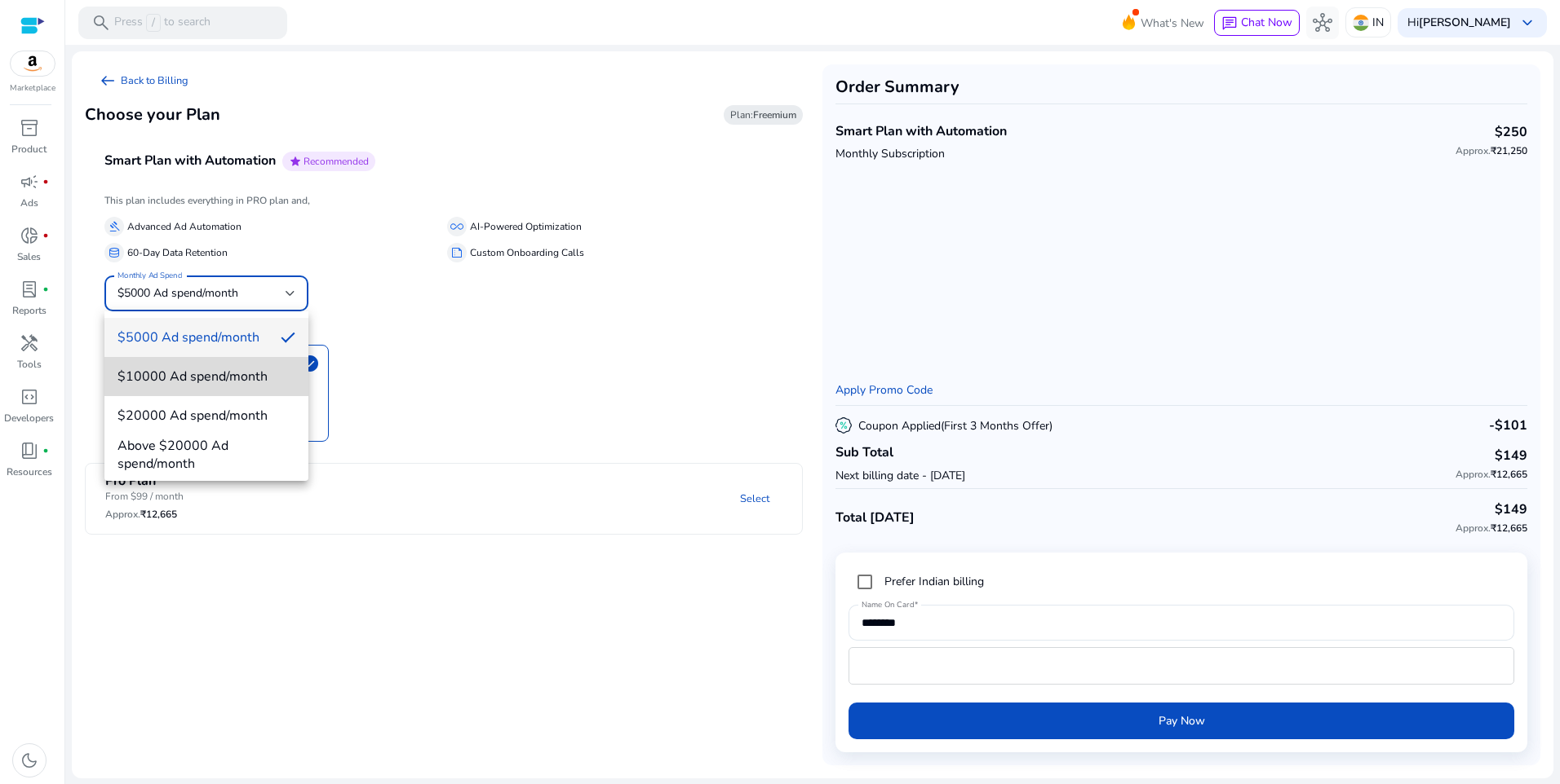
click at [172, 382] on span "$10000 Ad spend/month" at bounding box center [206, 377] width 178 height 18
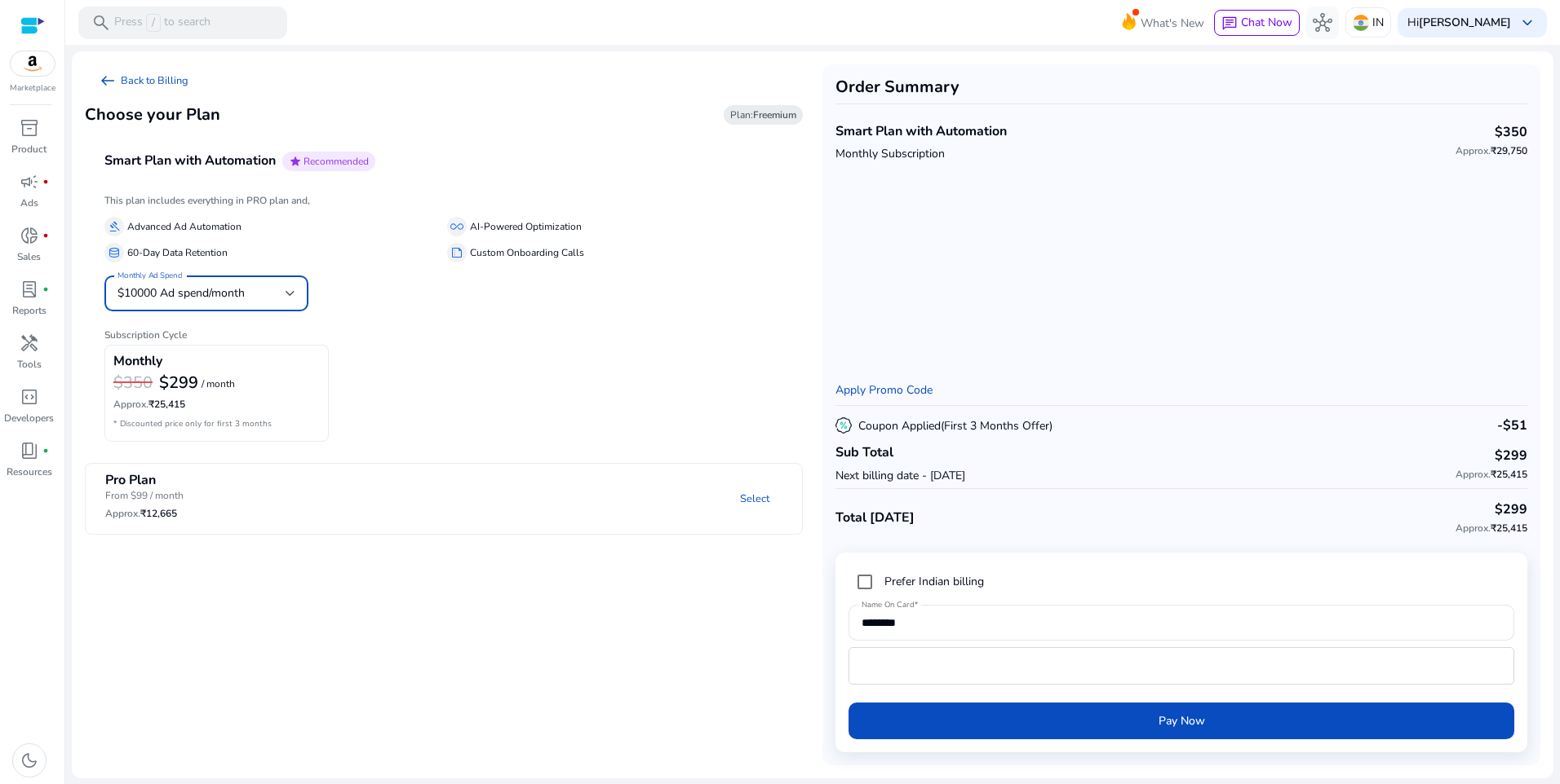
click at [291, 293] on div at bounding box center [289, 294] width 10 height 7
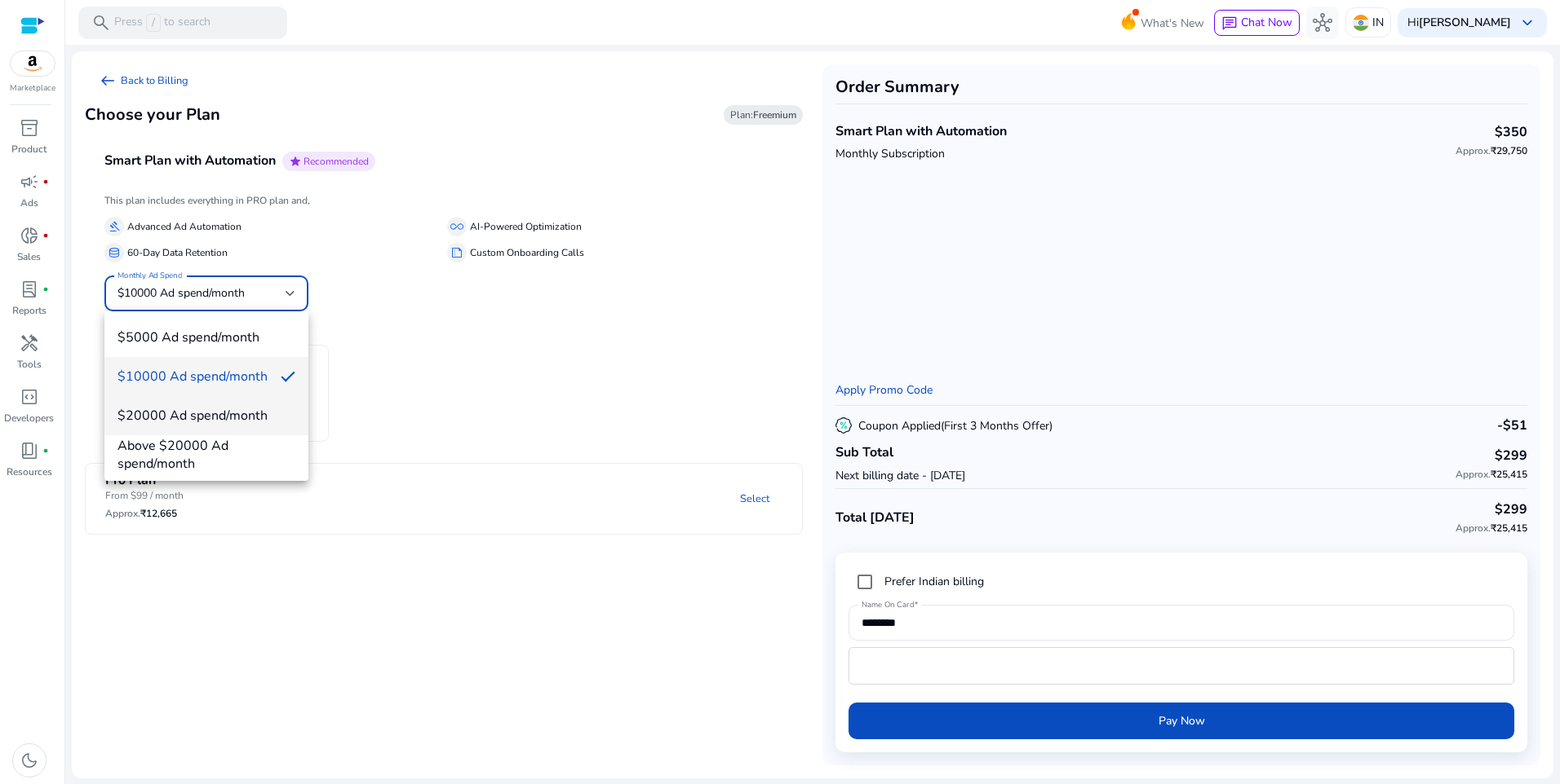
click at [268, 409] on span "$20000 Ad spend/month" at bounding box center [206, 416] width 178 height 18
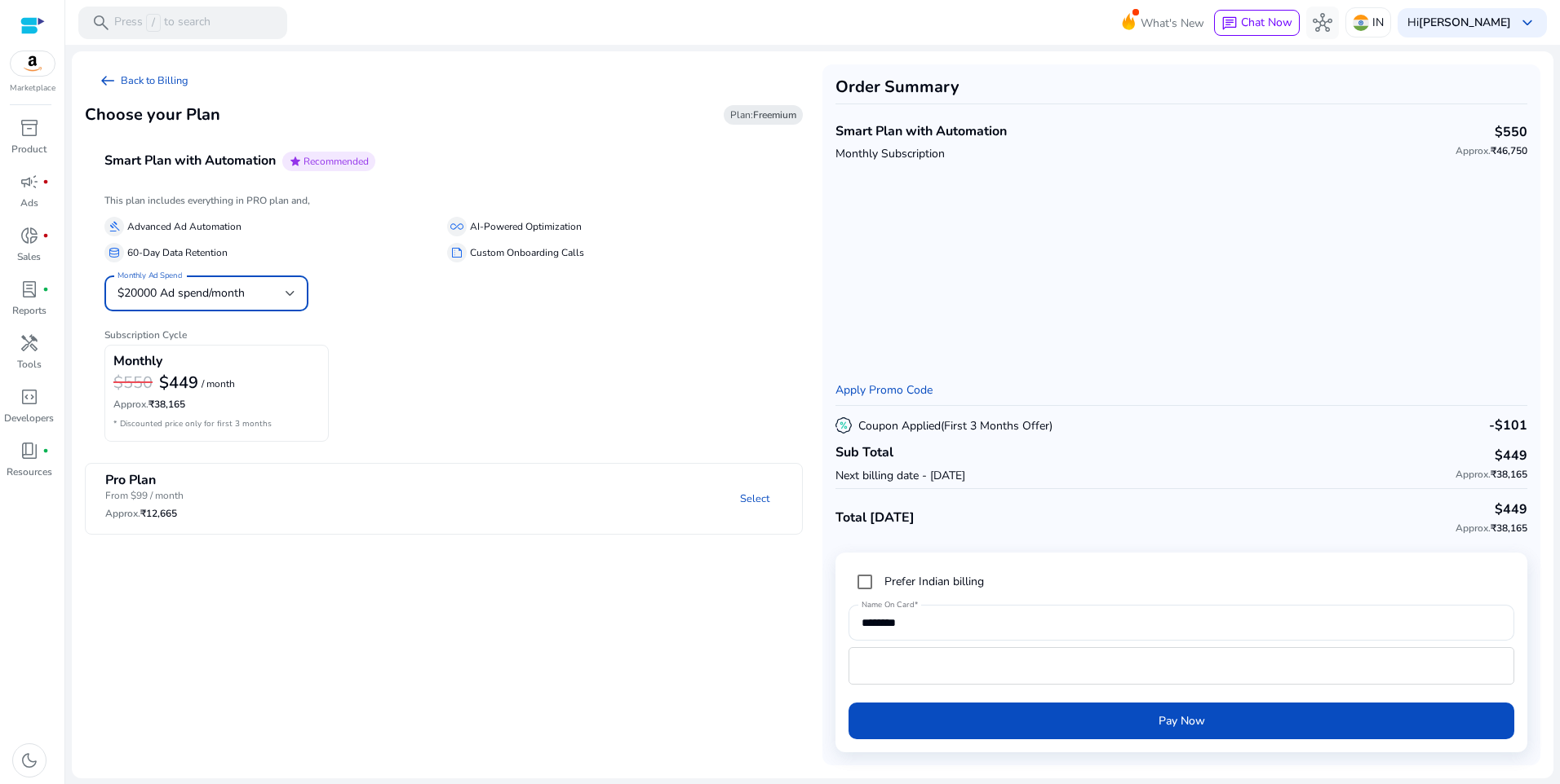
click at [278, 298] on div "$20000 Ad spend/month" at bounding box center [202, 293] width 168 height 18
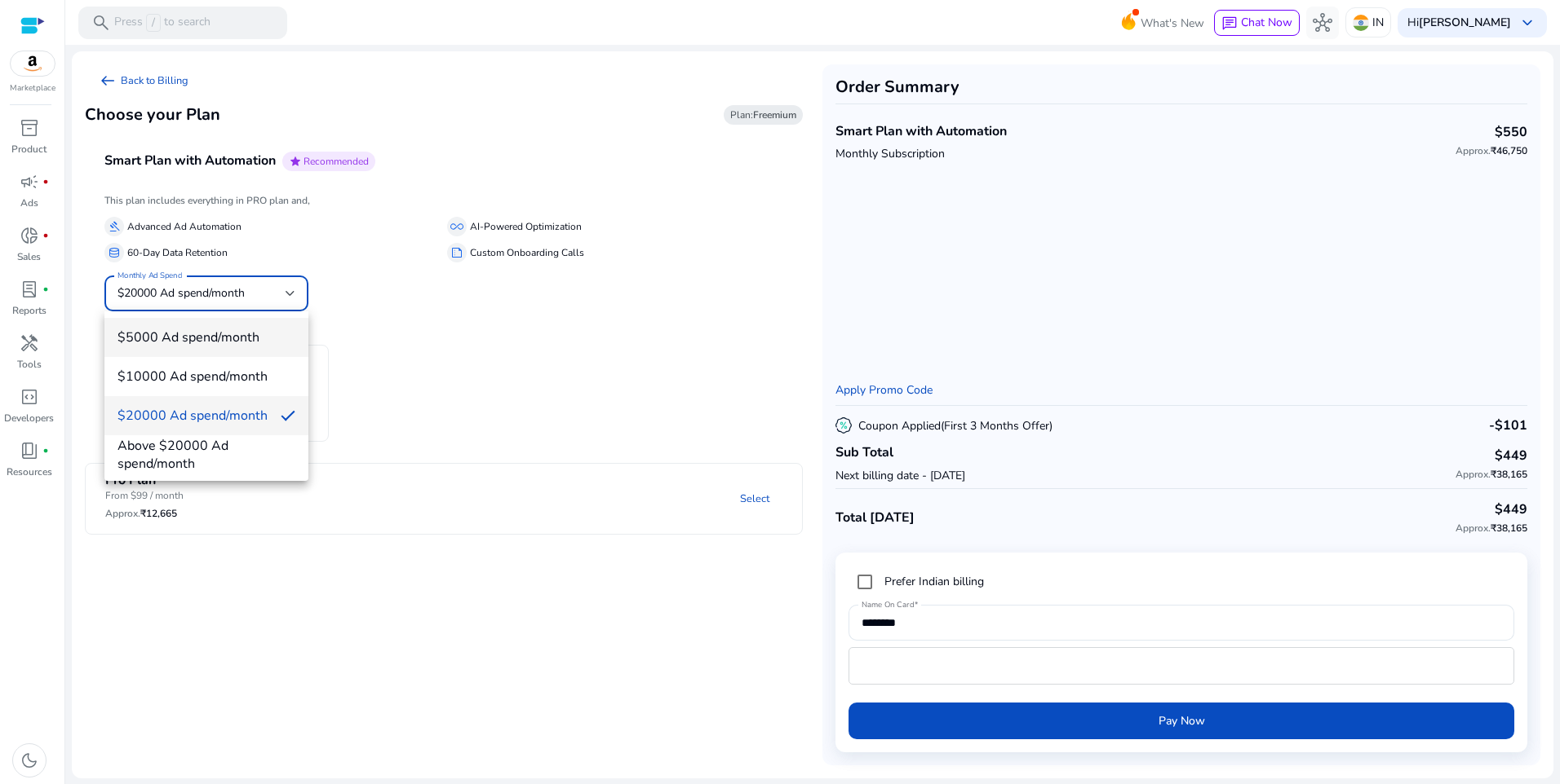
click at [240, 331] on span "$5000 Ad spend/month" at bounding box center [206, 337] width 178 height 18
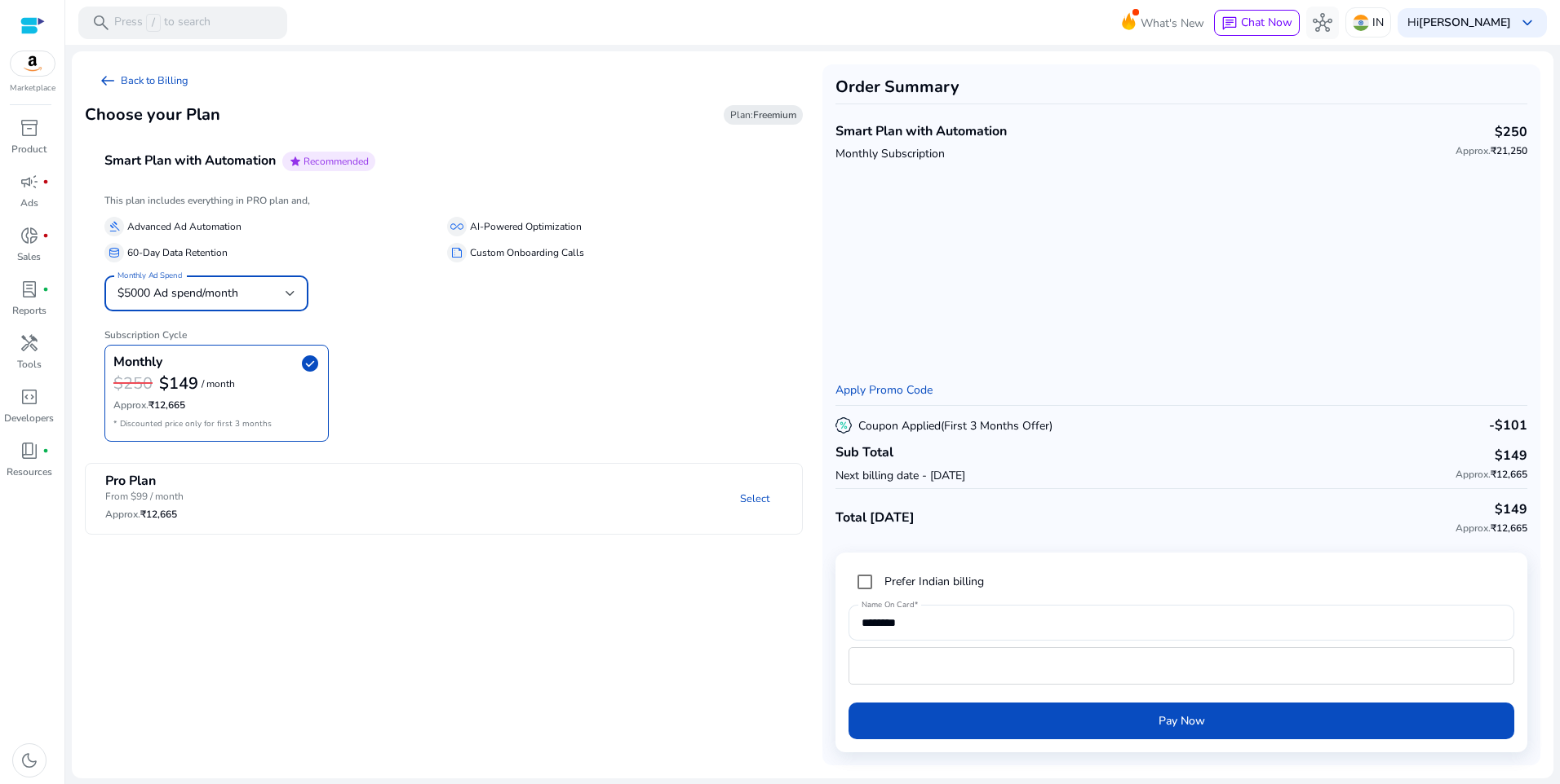
click at [268, 286] on div "$5000 Ad spend/month" at bounding box center [202, 293] width 168 height 18
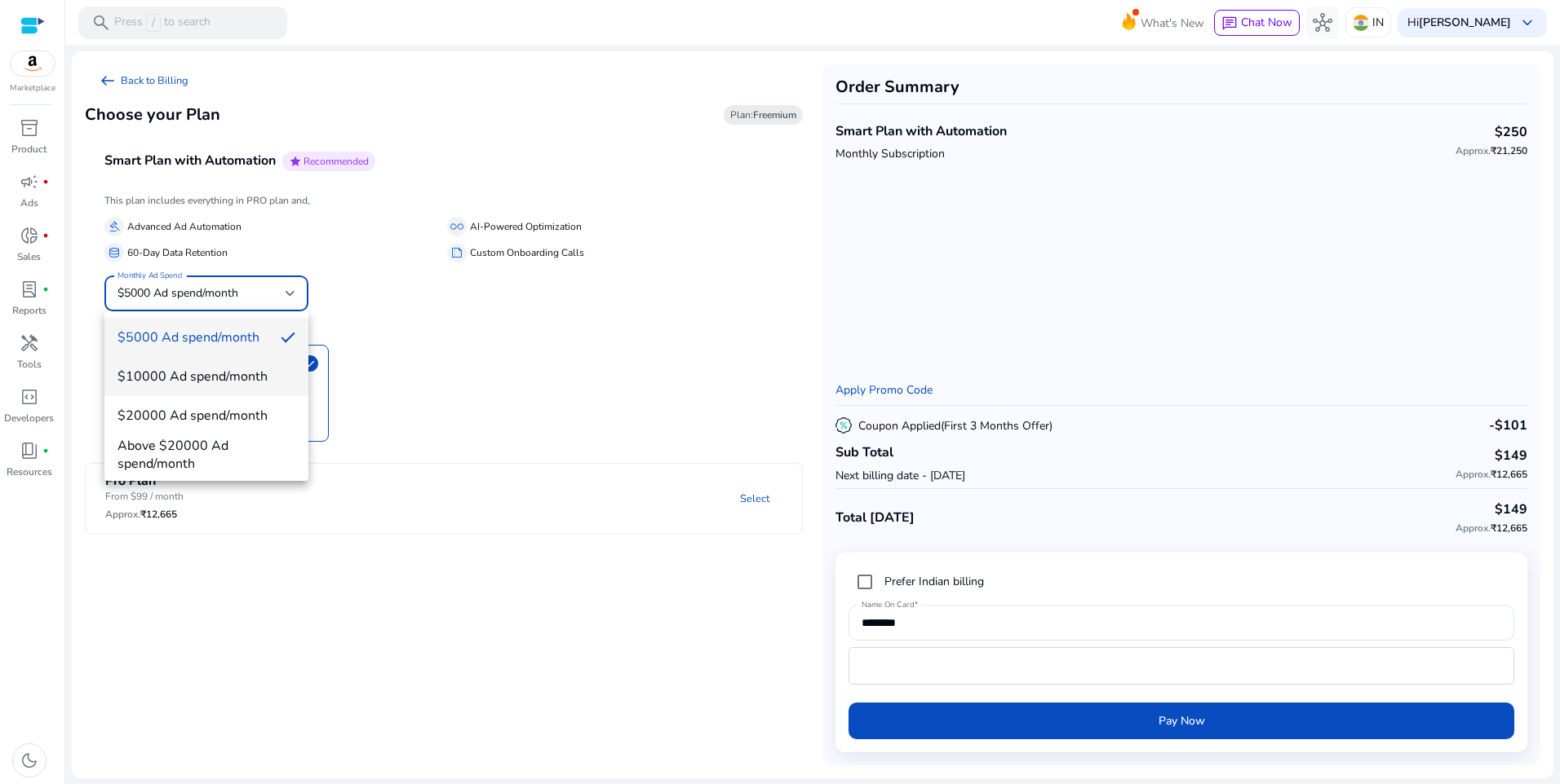
click at [216, 363] on mat-option "$10000 Ad spend/month" at bounding box center [205, 376] width 204 height 39
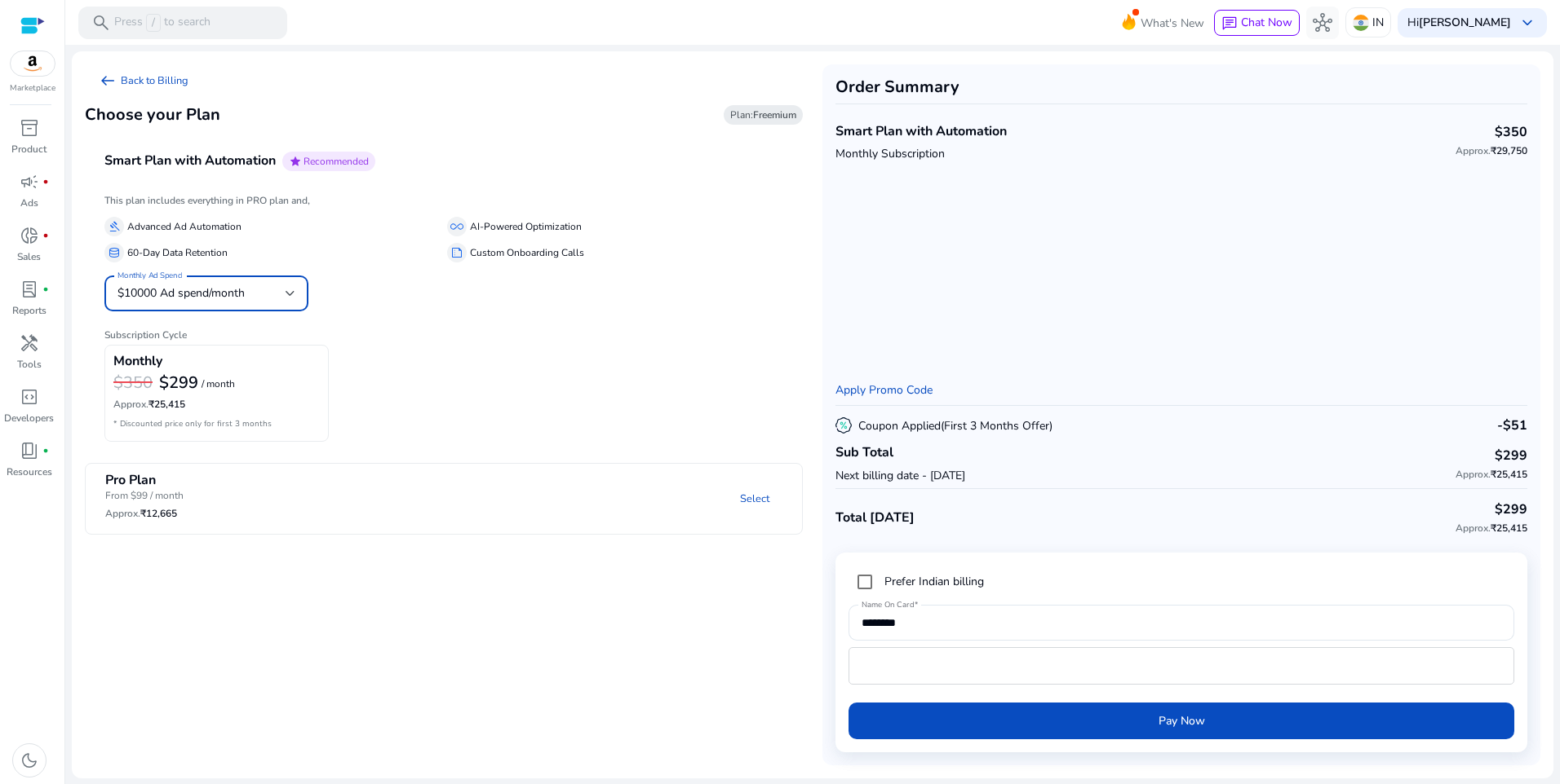
click at [274, 304] on div "$10000 Ad spend/month" at bounding box center [206, 293] width 178 height 36
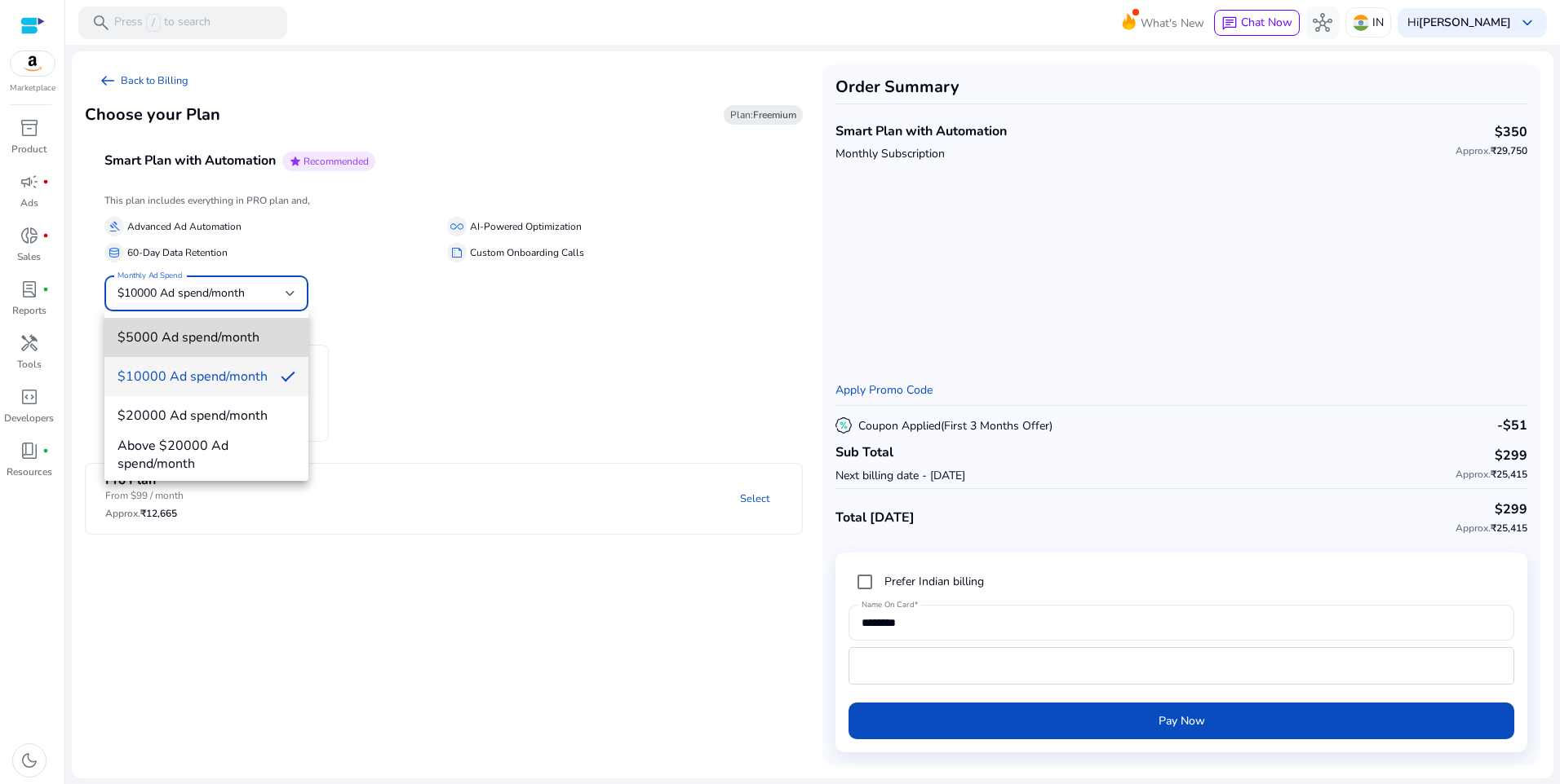
click at [199, 340] on span "$5000 Ad spend/month" at bounding box center [206, 337] width 178 height 18
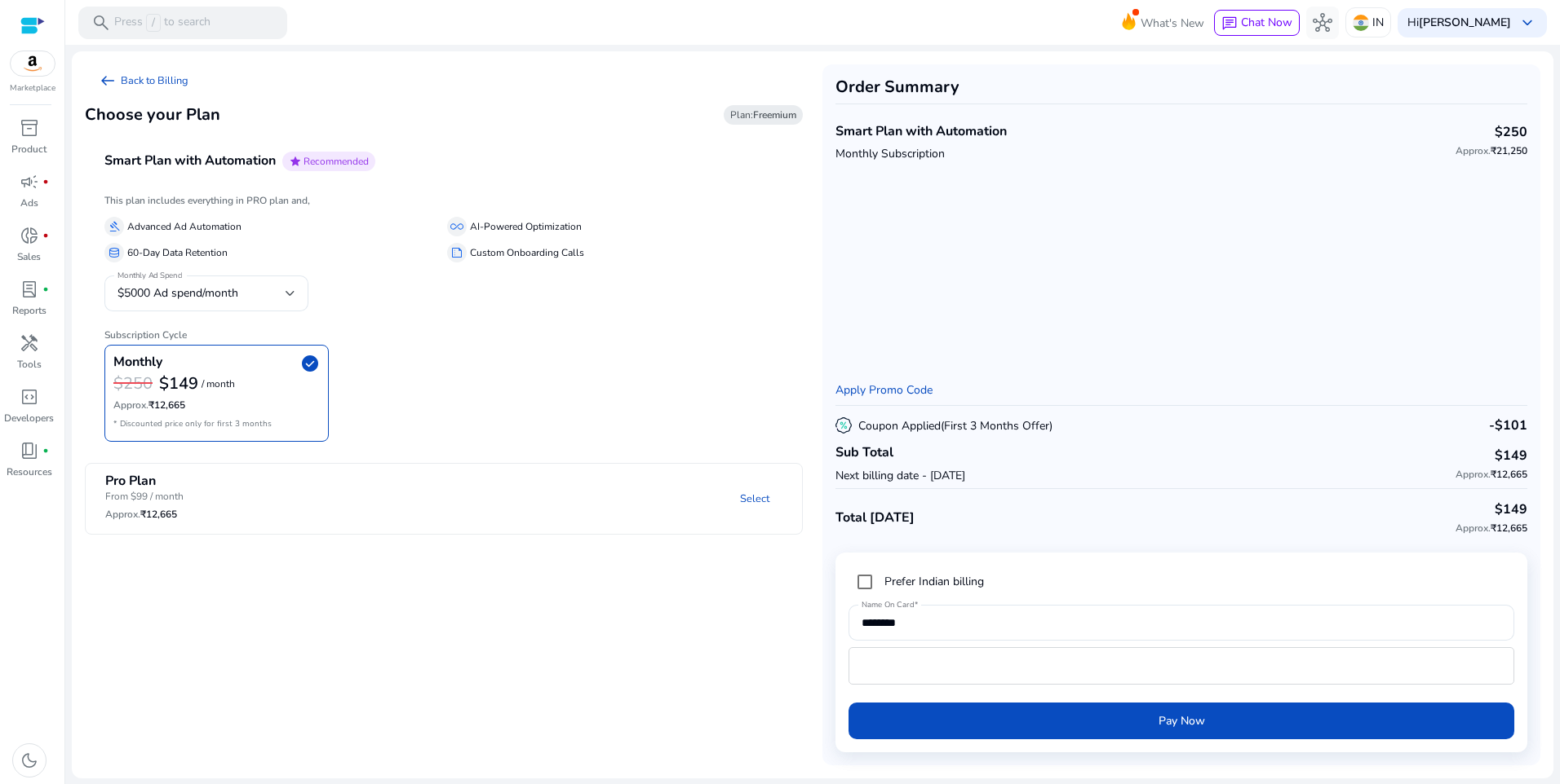
click at [546, 299] on div "This plan includes everything in PRO plan and, gavel Advanced Ad Automation all…" at bounding box center [443, 318] width 679 height 247
